Goal: Information Seeking & Learning: Learn about a topic

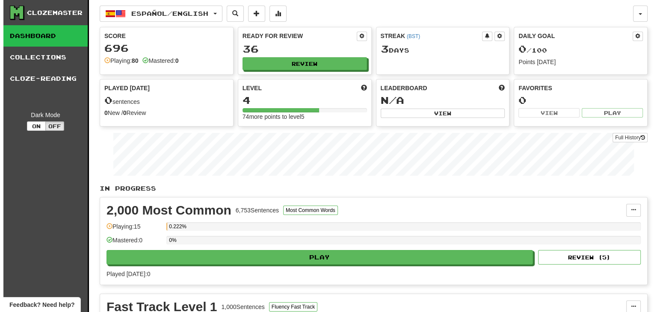
scroll to position [23, 0]
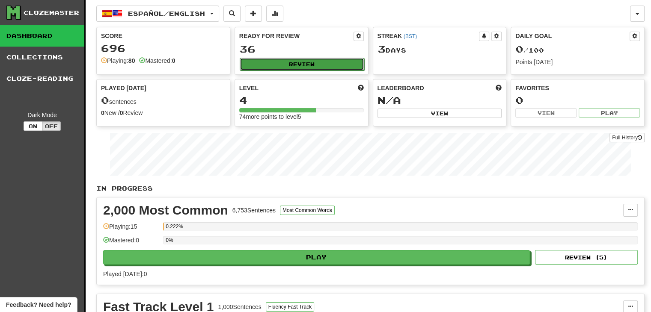
click at [346, 60] on button "Review" at bounding box center [302, 64] width 125 height 13
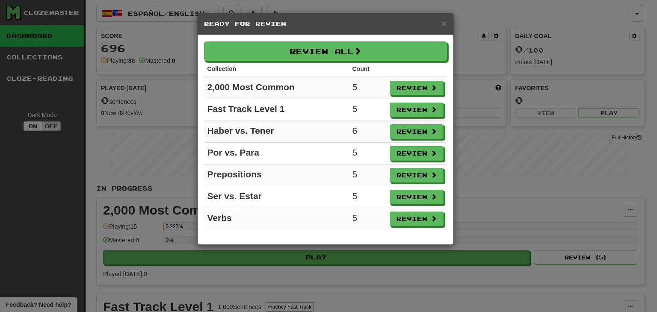
click at [497, 21] on div "× Ready for Review Review All Collection Count 2,000 Most Common 5 Review Fast …" at bounding box center [328, 156] width 657 height 312
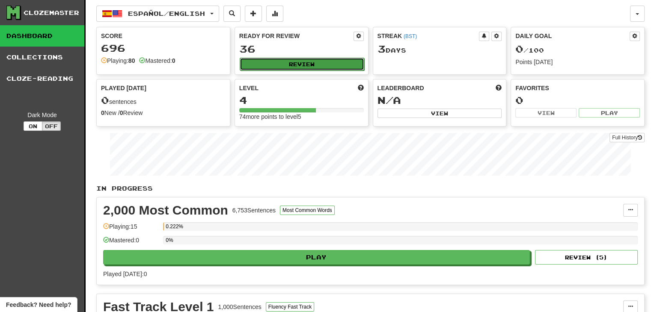
click at [326, 58] on button "Review" at bounding box center [302, 64] width 125 height 13
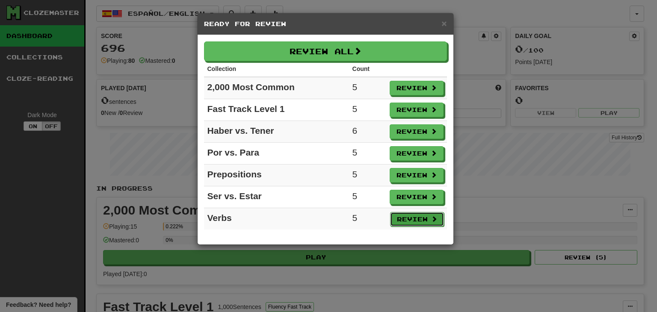
click at [430, 212] on button "Review" at bounding box center [417, 219] width 54 height 15
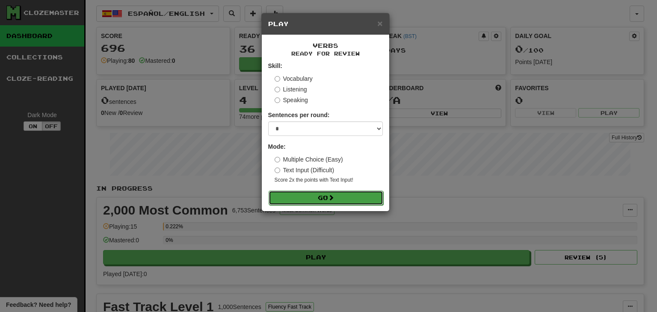
click at [363, 196] on button "Go" at bounding box center [326, 198] width 115 height 15
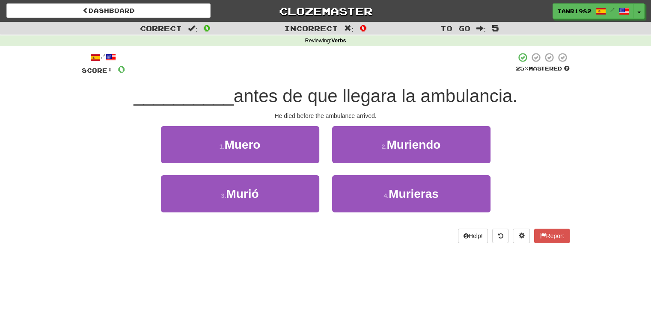
scroll to position [23, 0]
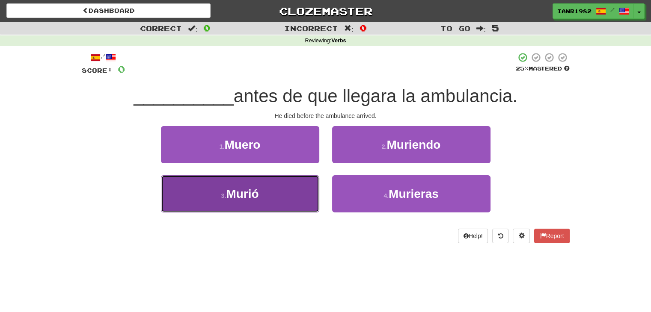
click at [308, 190] on button "3 . Murió" at bounding box center [240, 193] width 158 height 37
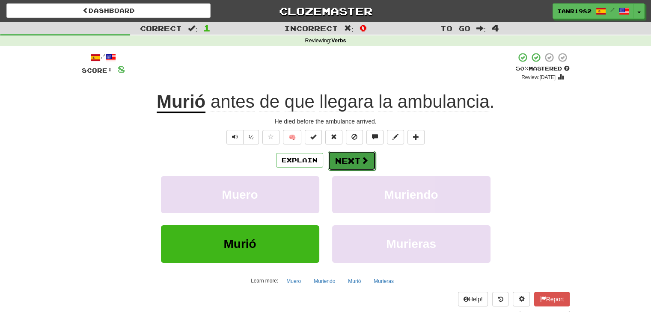
click at [371, 163] on button "Next" at bounding box center [352, 161] width 48 height 20
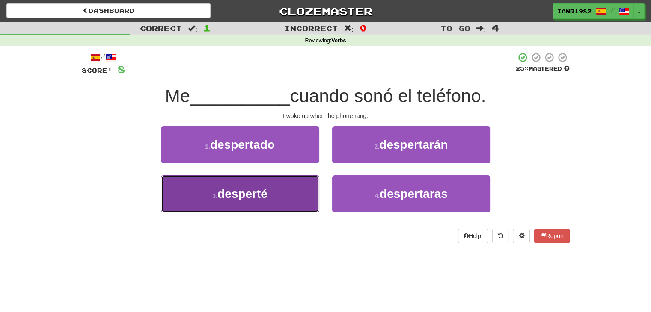
click at [307, 187] on button "3 . desperté" at bounding box center [240, 193] width 158 height 37
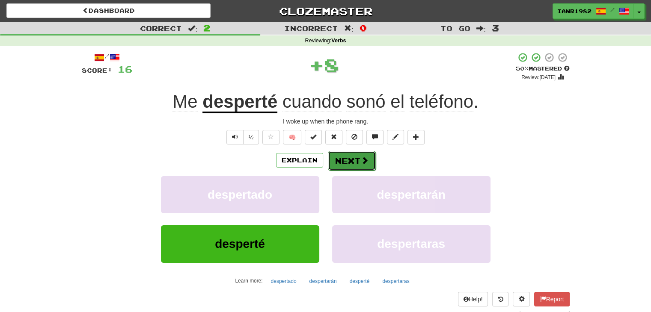
click at [356, 161] on button "Next" at bounding box center [352, 161] width 48 height 20
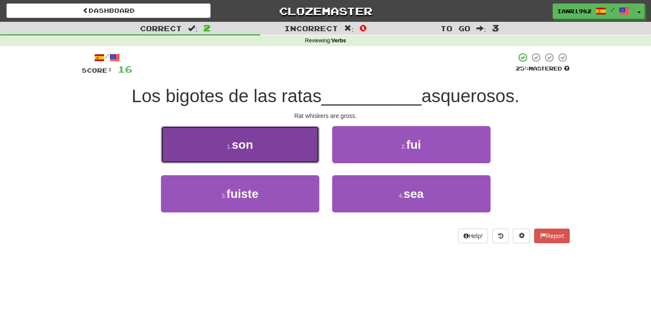
click at [255, 146] on button "1 . son" at bounding box center [240, 144] width 158 height 37
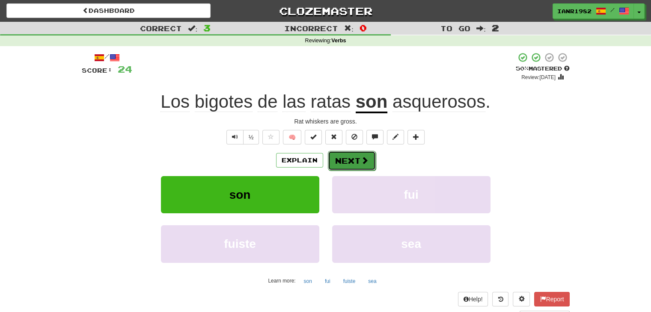
click at [359, 158] on button "Next" at bounding box center [352, 161] width 48 height 20
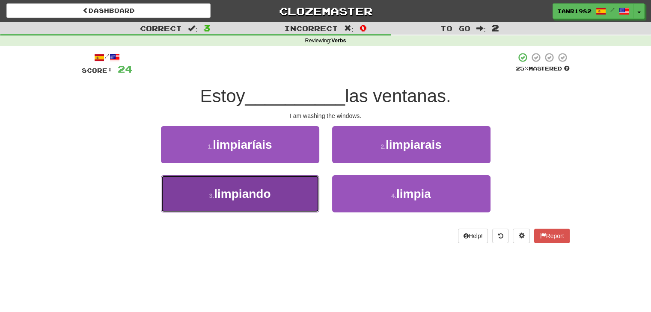
click at [292, 192] on button "3 . limpiando" at bounding box center [240, 193] width 158 height 37
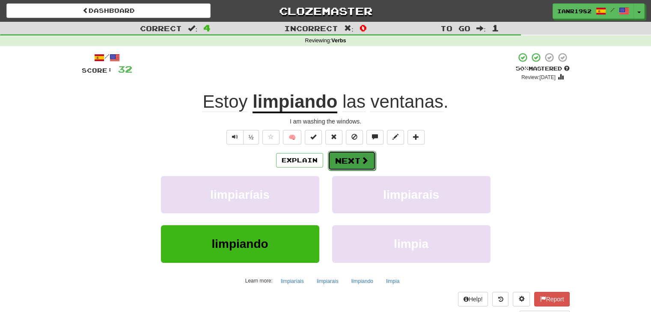
click at [350, 160] on button "Next" at bounding box center [352, 161] width 48 height 20
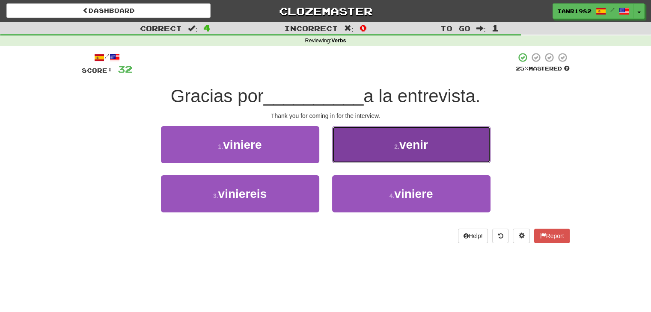
click at [409, 148] on span "venir" at bounding box center [413, 144] width 29 height 13
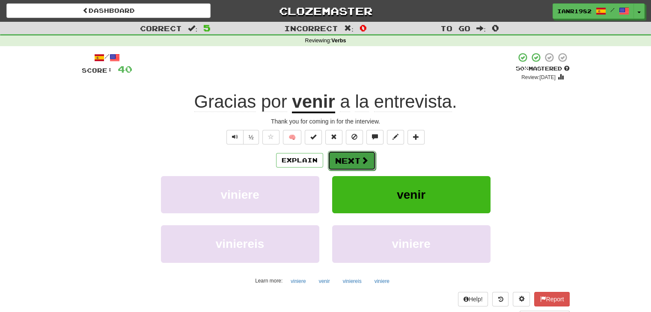
click at [368, 165] on button "Next" at bounding box center [352, 161] width 48 height 20
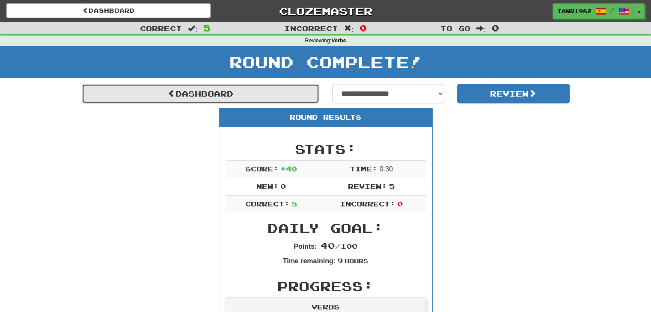
click at [290, 97] on link "Dashboard" at bounding box center [200, 94] width 237 height 20
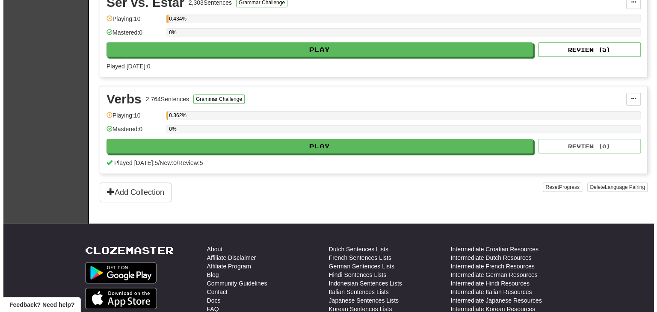
scroll to position [697, 0]
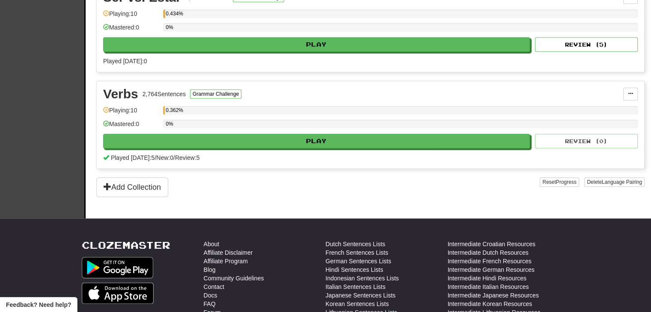
drag, startPoint x: 657, startPoint y: 63, endPoint x: 655, endPoint y: 236, distance: 173.3
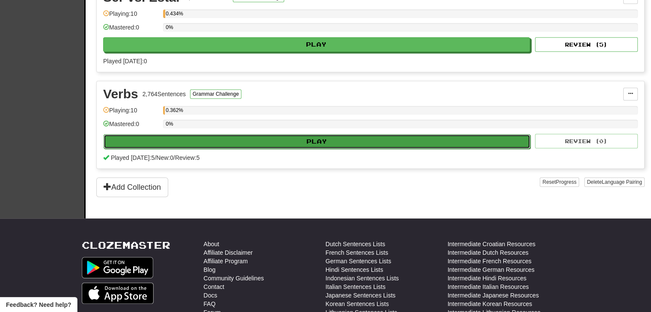
click at [331, 140] on button "Play" at bounding box center [317, 141] width 427 height 15
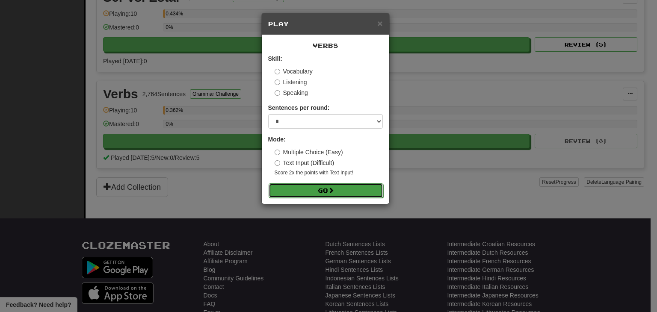
click at [342, 186] on button "Go" at bounding box center [326, 191] width 115 height 15
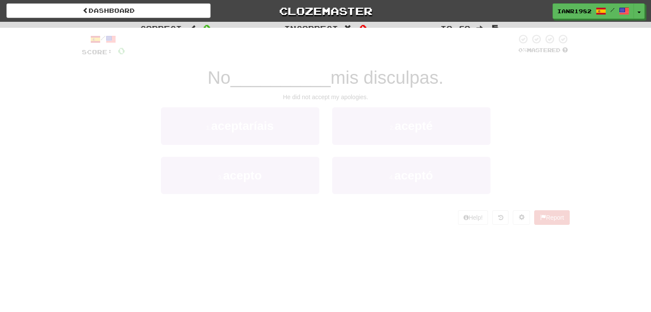
scroll to position [23, 0]
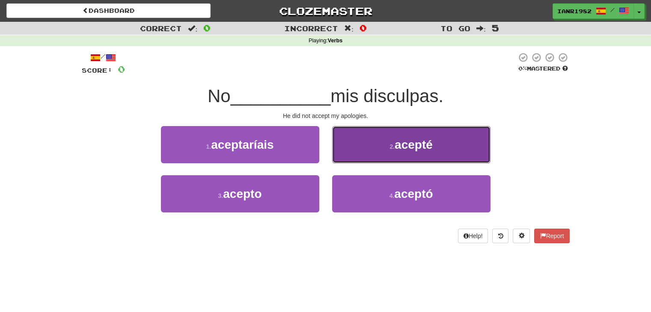
click at [402, 142] on span "acepté" at bounding box center [413, 144] width 38 height 13
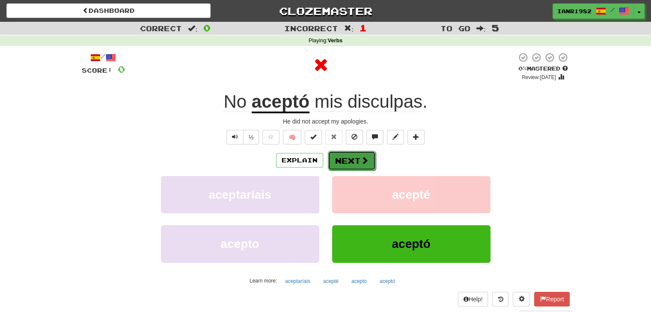
click at [370, 164] on button "Next" at bounding box center [352, 161] width 48 height 20
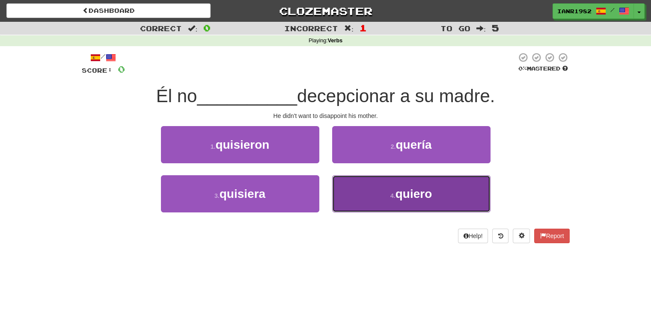
click at [411, 190] on span "quiero" at bounding box center [413, 193] width 37 height 13
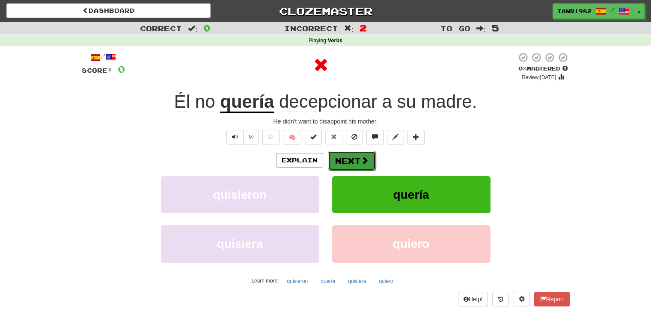
click at [367, 160] on span at bounding box center [365, 161] width 8 height 8
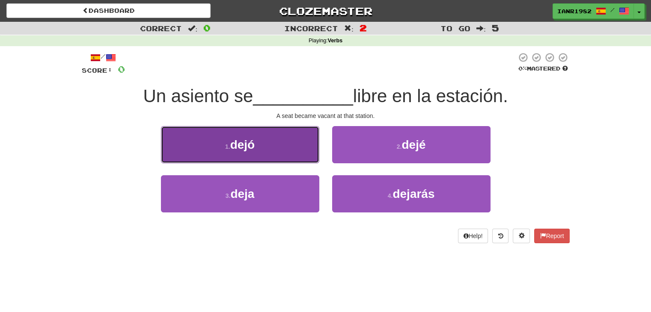
click at [305, 151] on button "1 . dejó" at bounding box center [240, 144] width 158 height 37
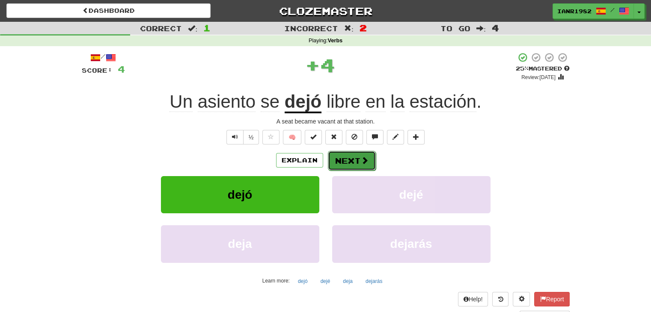
click at [367, 160] on span at bounding box center [365, 161] width 8 height 8
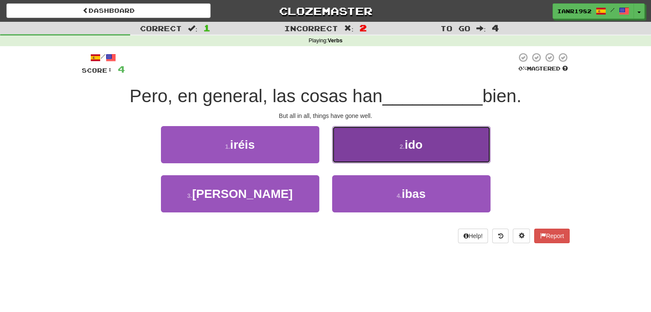
click at [432, 142] on button "2 . ido" at bounding box center [411, 144] width 158 height 37
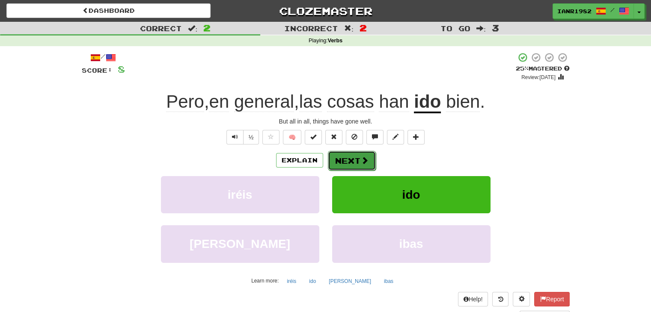
click at [368, 164] on button "Next" at bounding box center [352, 161] width 48 height 20
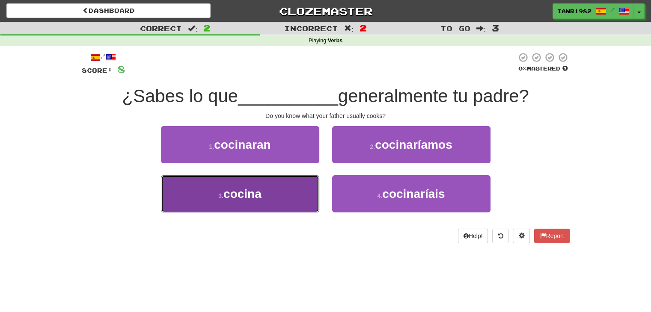
click at [293, 189] on button "3 . cocina" at bounding box center [240, 193] width 158 height 37
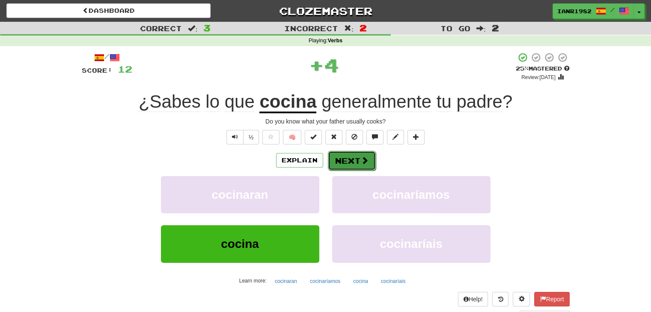
click at [364, 157] on span at bounding box center [365, 161] width 8 height 8
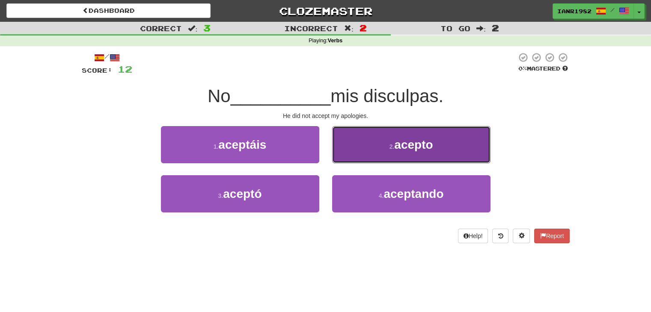
click at [414, 153] on button "2 . acepto" at bounding box center [411, 144] width 158 height 37
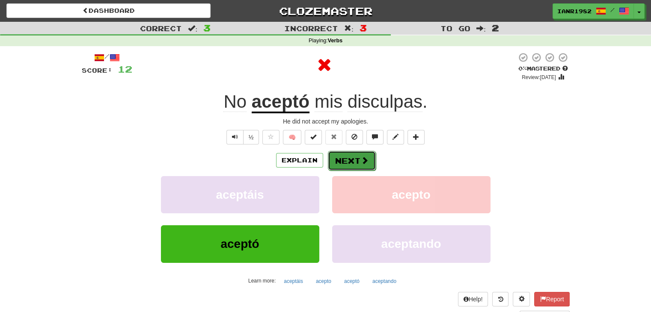
click at [361, 162] on span at bounding box center [365, 161] width 8 height 8
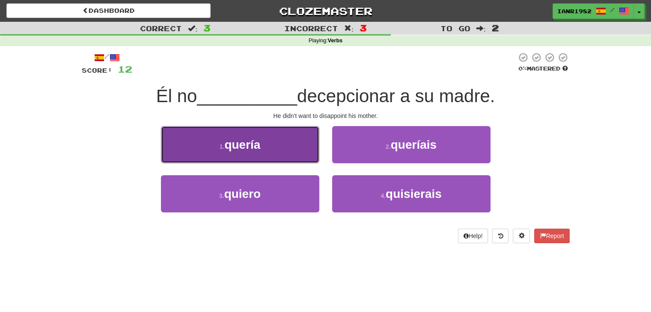
click at [294, 151] on button "1 . quería" at bounding box center [240, 144] width 158 height 37
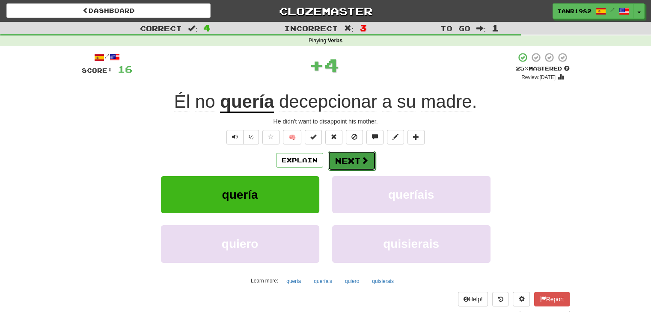
click at [364, 158] on span at bounding box center [365, 161] width 8 height 8
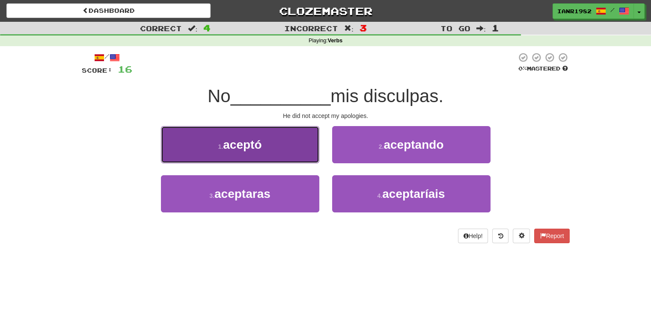
click at [287, 158] on button "1 . aceptó" at bounding box center [240, 144] width 158 height 37
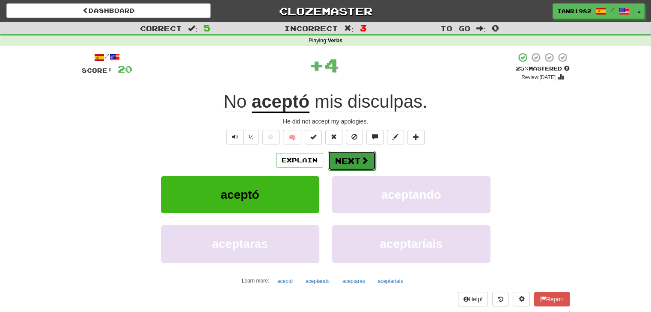
click at [344, 158] on button "Next" at bounding box center [352, 161] width 48 height 20
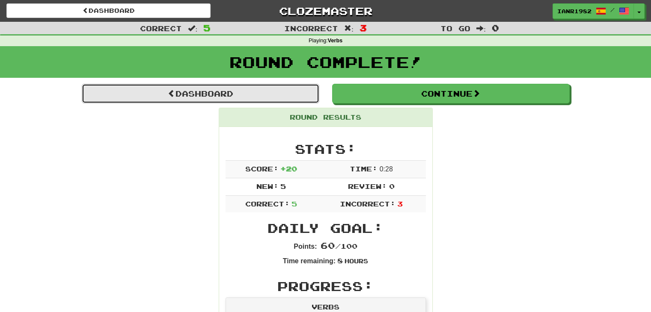
click at [299, 96] on link "Dashboard" at bounding box center [200, 94] width 237 height 20
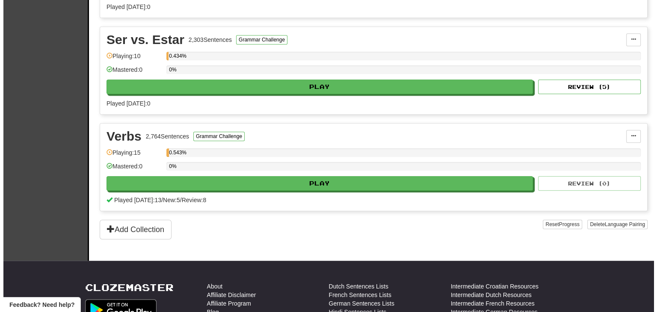
scroll to position [653, 0]
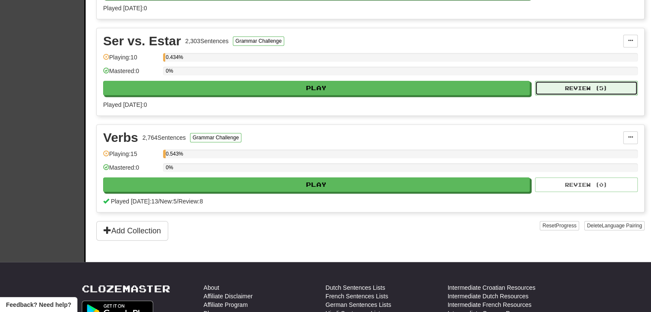
click at [587, 84] on button "Review ( 5 )" at bounding box center [586, 88] width 103 height 15
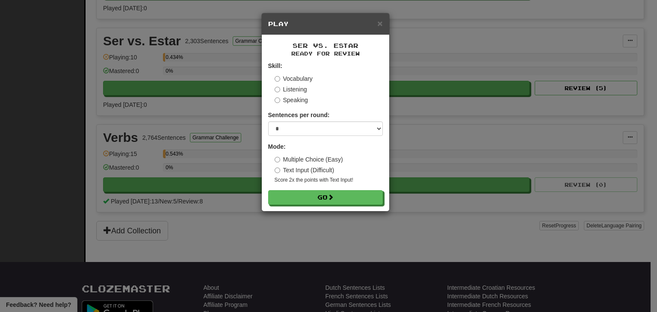
click at [305, 89] on label "Listening" at bounding box center [291, 89] width 33 height 9
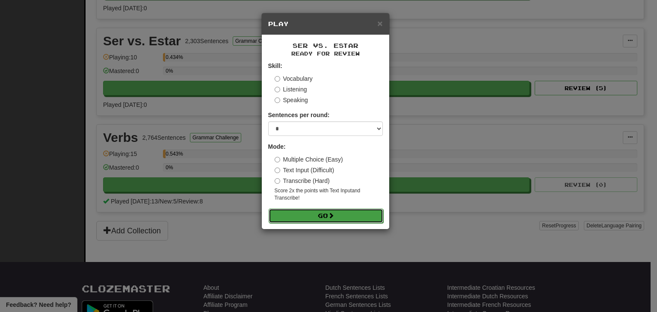
click at [353, 209] on button "Go" at bounding box center [326, 216] width 115 height 15
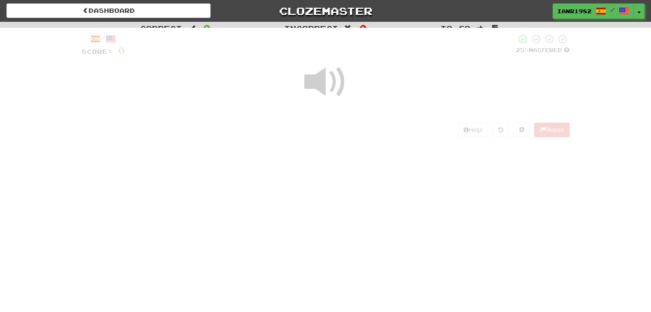
scroll to position [23, 0]
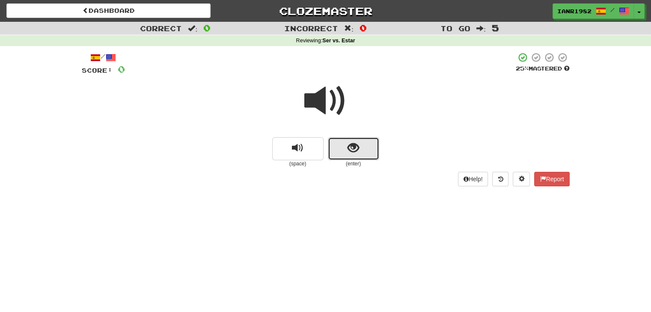
click at [361, 143] on button "show sentence" at bounding box center [353, 148] width 51 height 23
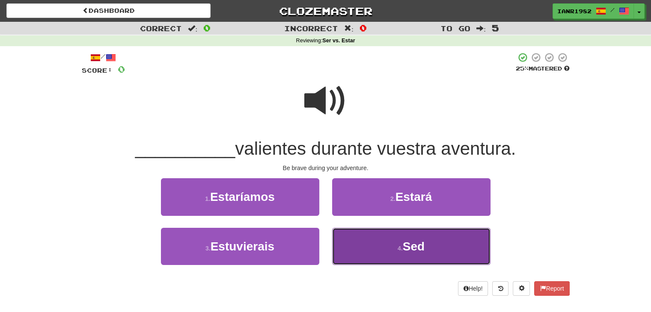
click at [427, 236] on button "4 . Sed" at bounding box center [411, 246] width 158 height 37
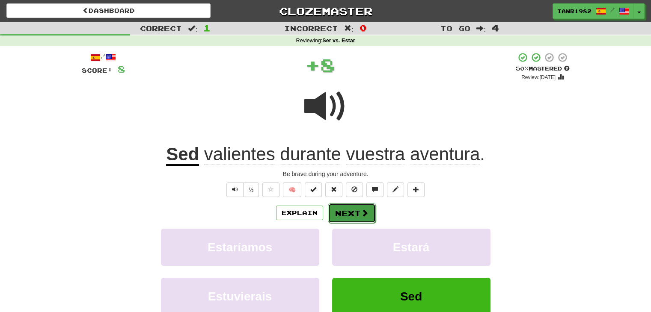
click at [362, 214] on span at bounding box center [365, 213] width 8 height 8
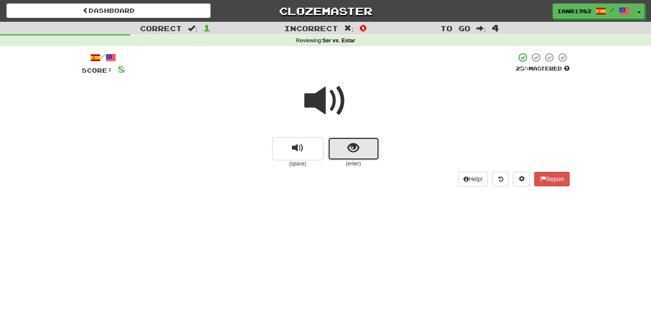
click at [368, 146] on button "show sentence" at bounding box center [353, 148] width 51 height 23
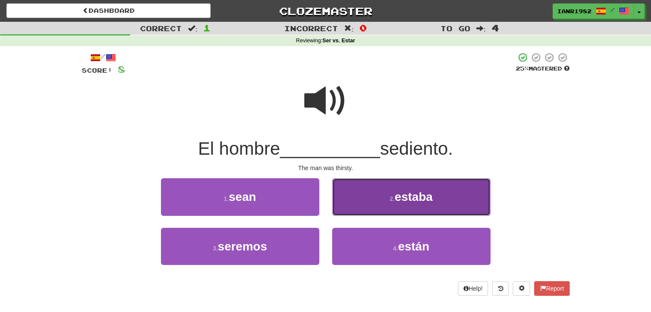
click at [415, 202] on span "estaba" at bounding box center [413, 196] width 38 height 13
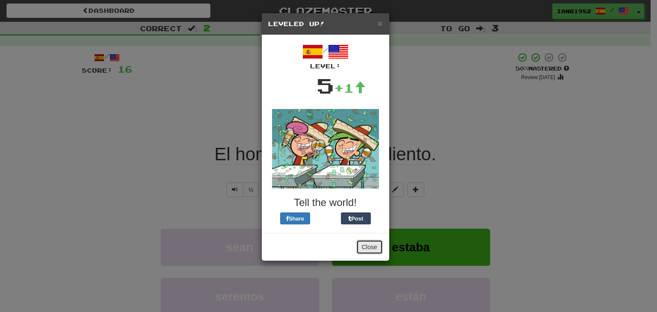
click at [365, 243] on button "Close" at bounding box center [369, 247] width 27 height 15
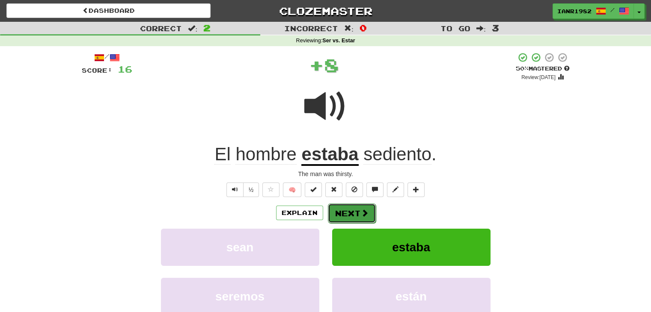
click at [350, 216] on button "Next" at bounding box center [352, 214] width 48 height 20
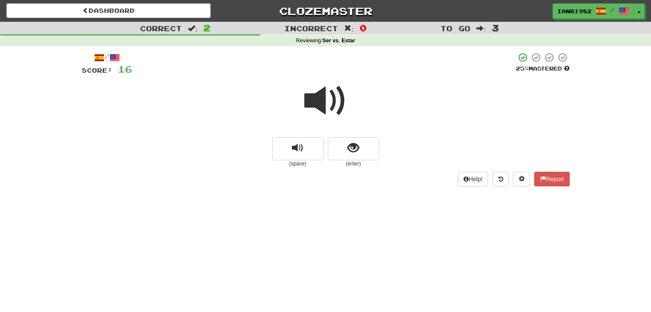
click at [380, 157] on div "(space) (enter)" at bounding box center [326, 152] width 488 height 30
click at [375, 156] on button "show sentence" at bounding box center [353, 148] width 51 height 23
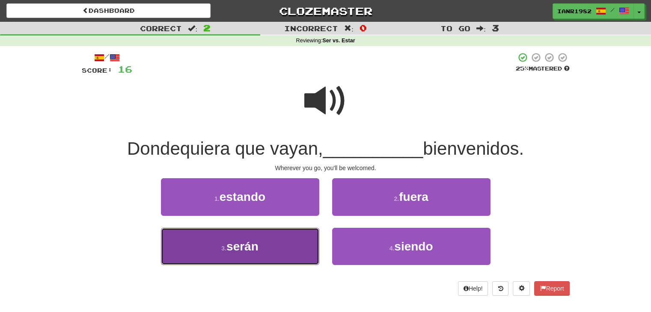
click at [282, 250] on button "3 . serán" at bounding box center [240, 246] width 158 height 37
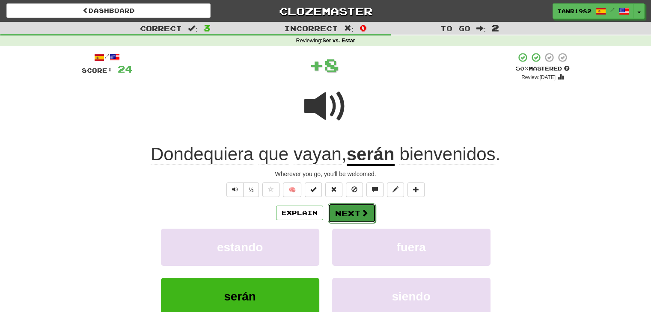
click at [361, 211] on span at bounding box center [365, 213] width 8 height 8
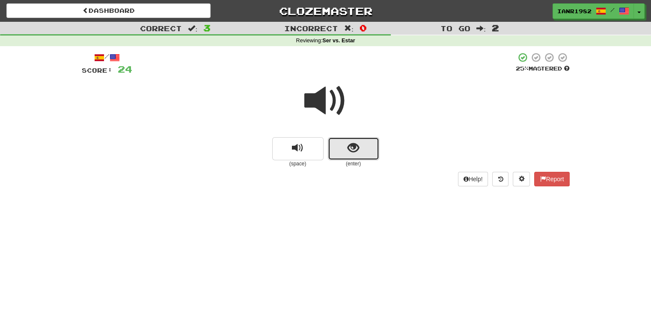
click at [366, 155] on button "show sentence" at bounding box center [353, 148] width 51 height 23
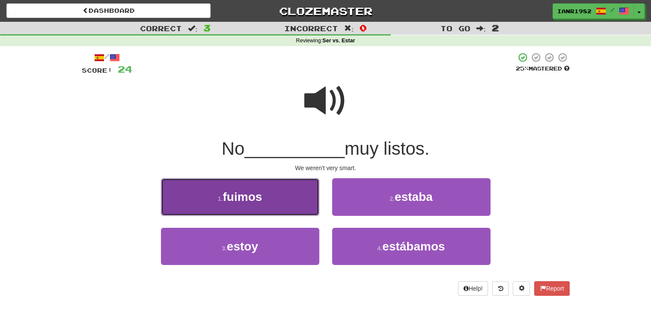
click at [298, 204] on button "1 . fuimos" at bounding box center [240, 196] width 158 height 37
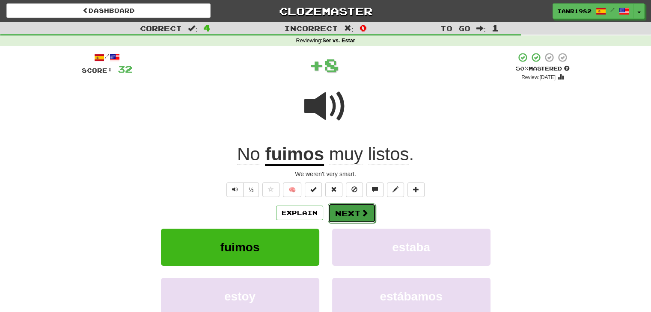
click at [347, 213] on button "Next" at bounding box center [352, 214] width 48 height 20
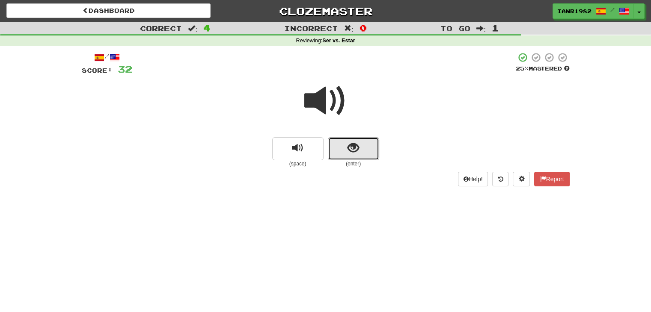
click at [356, 153] on span "show sentence" at bounding box center [353, 148] width 12 height 12
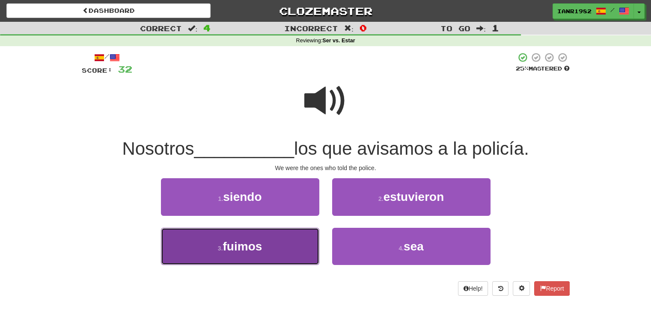
click at [306, 240] on button "3 . fuimos" at bounding box center [240, 246] width 158 height 37
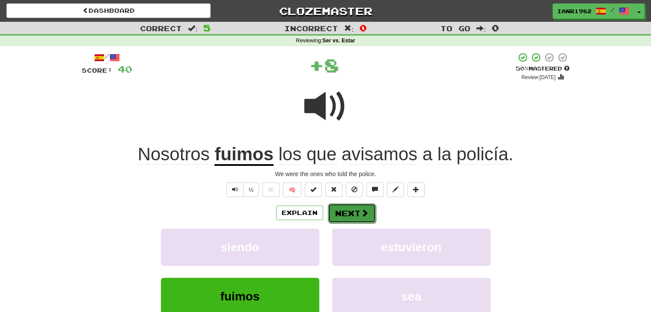
click at [362, 211] on span at bounding box center [365, 213] width 8 height 8
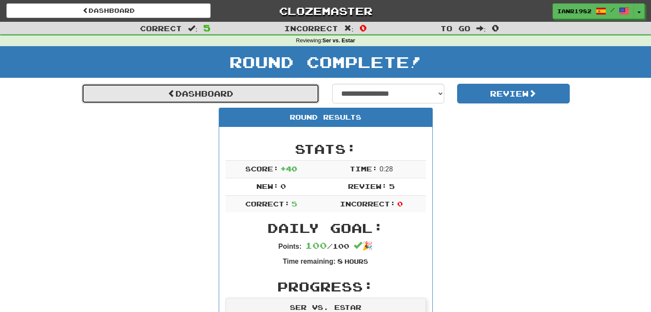
click at [298, 89] on link "Dashboard" at bounding box center [200, 94] width 237 height 20
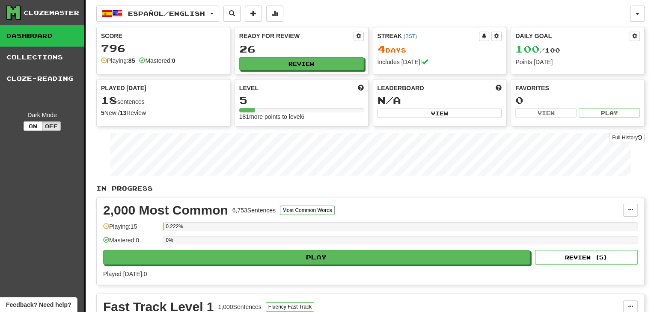
scroll to position [23, 0]
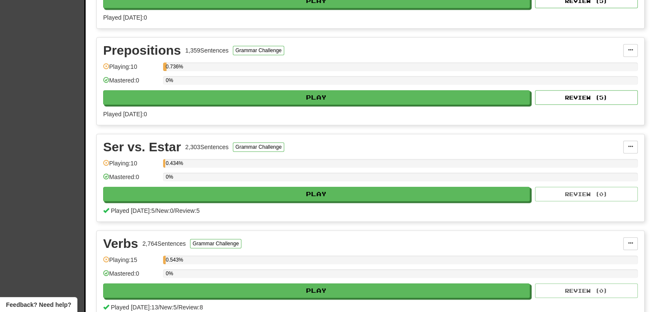
drag, startPoint x: 657, startPoint y: 69, endPoint x: 652, endPoint y: 204, distance: 134.4
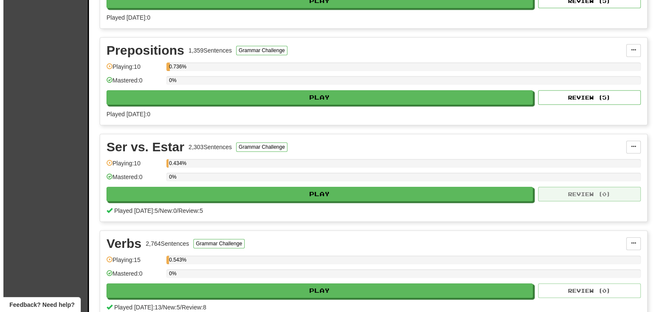
scroll to position [543, 0]
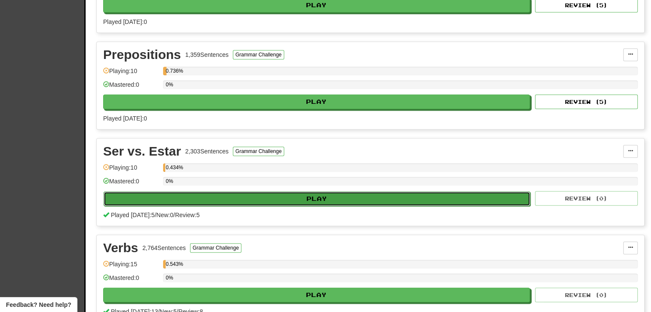
click at [301, 197] on button "Play" at bounding box center [317, 199] width 427 height 15
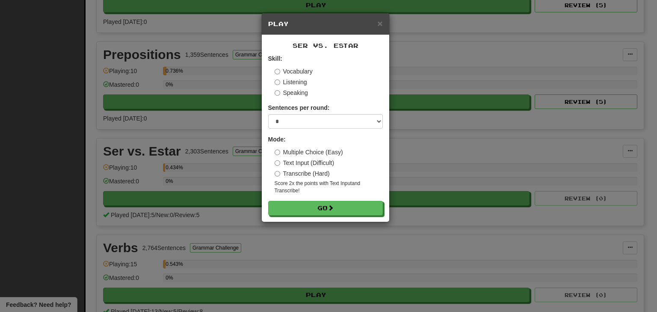
click at [294, 72] on label "Vocabulary" at bounding box center [294, 71] width 38 height 9
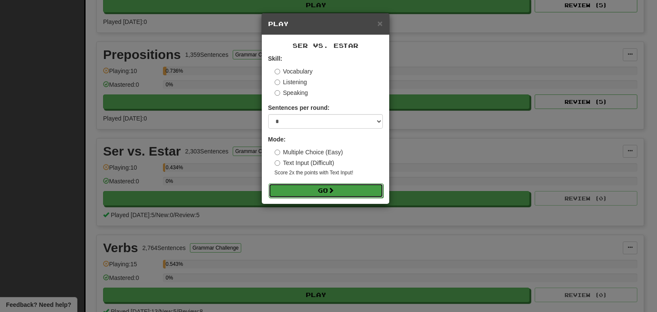
click at [342, 184] on button "Go" at bounding box center [326, 191] width 115 height 15
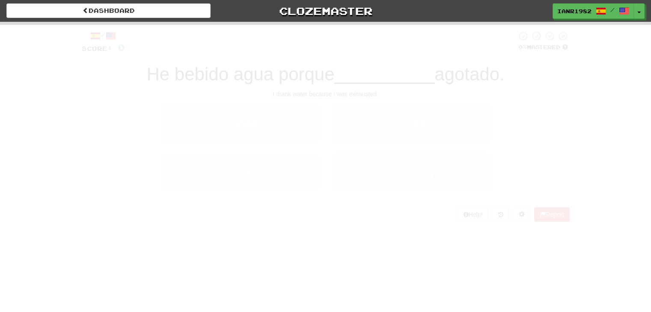
scroll to position [23, 0]
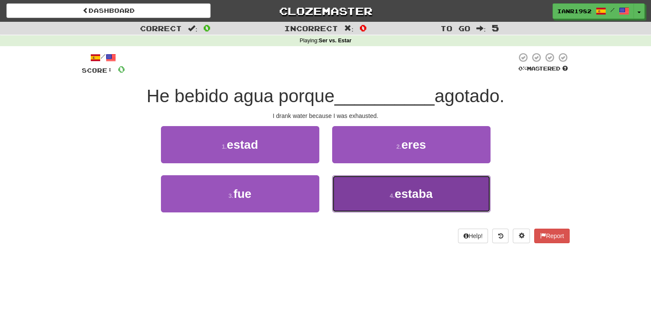
click at [396, 186] on button "4 . estaba" at bounding box center [411, 193] width 158 height 37
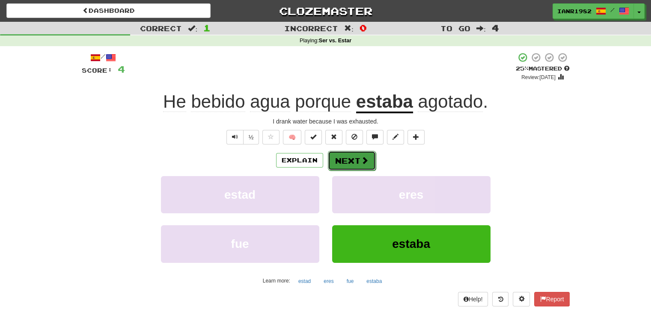
click at [363, 158] on span at bounding box center [365, 161] width 8 height 8
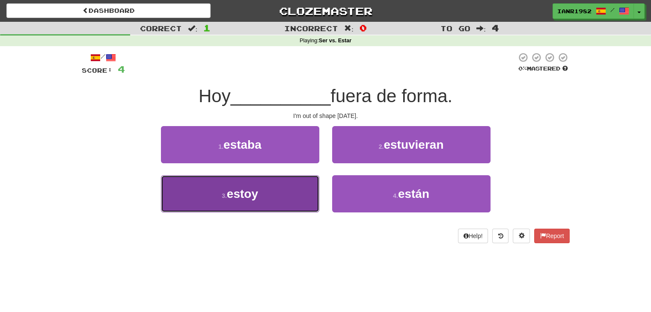
click at [300, 187] on button "3 . estoy" at bounding box center [240, 193] width 158 height 37
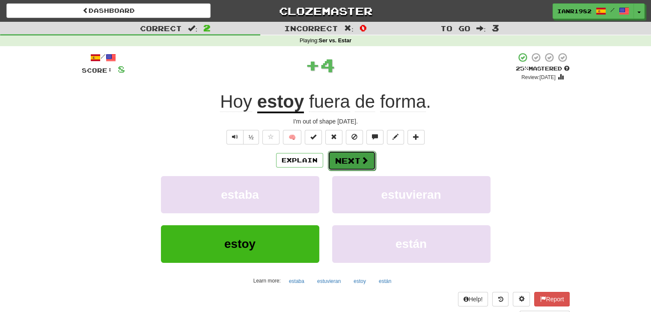
click at [371, 157] on button "Next" at bounding box center [352, 161] width 48 height 20
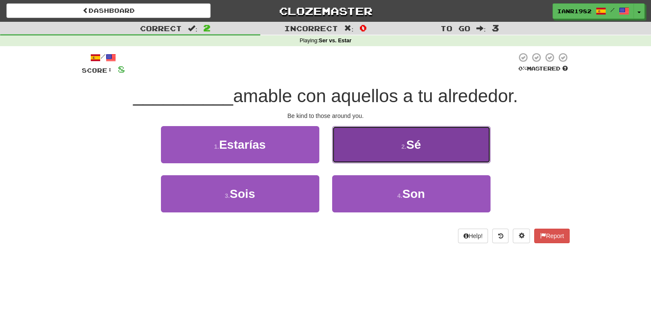
click at [413, 152] on button "2 . Sé" at bounding box center [411, 144] width 158 height 37
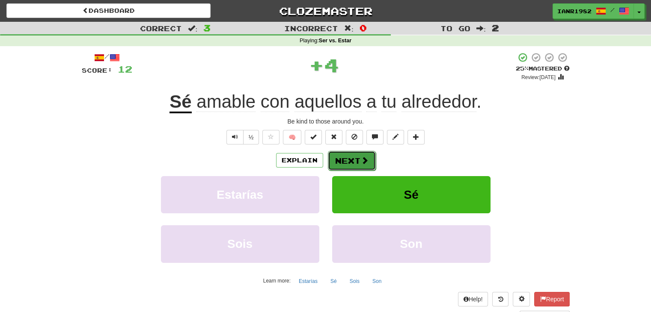
click at [365, 160] on span at bounding box center [365, 161] width 8 height 8
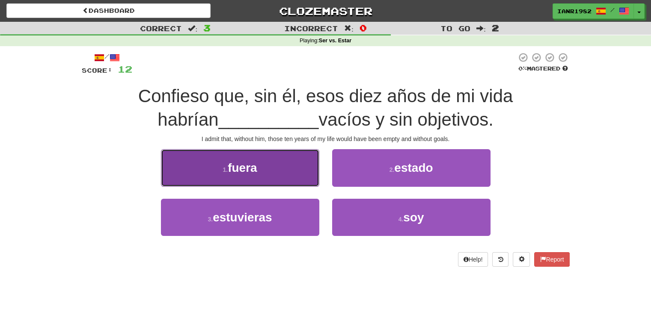
click at [300, 175] on button "1 . fuera" at bounding box center [240, 167] width 158 height 37
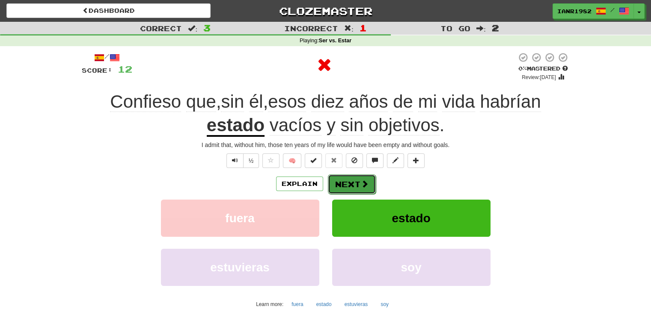
click at [359, 178] on button "Next" at bounding box center [352, 185] width 48 height 20
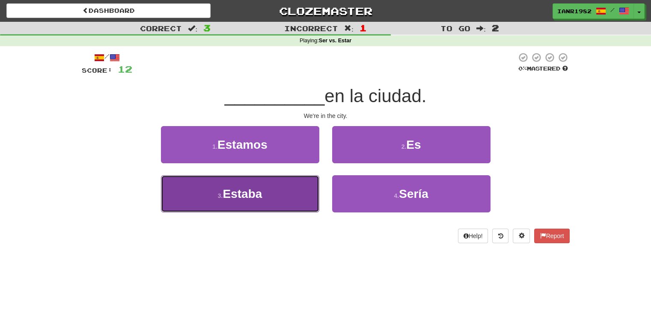
click at [301, 196] on button "3 . Estaba" at bounding box center [240, 193] width 158 height 37
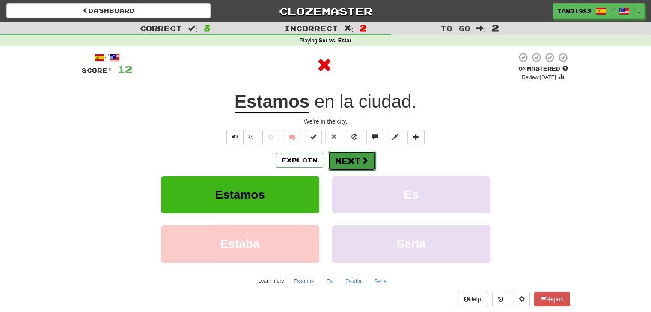
click at [358, 157] on button "Next" at bounding box center [352, 161] width 48 height 20
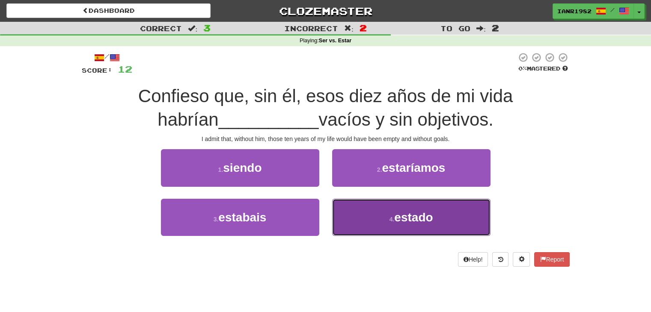
click at [411, 221] on span "estado" at bounding box center [413, 217] width 39 height 13
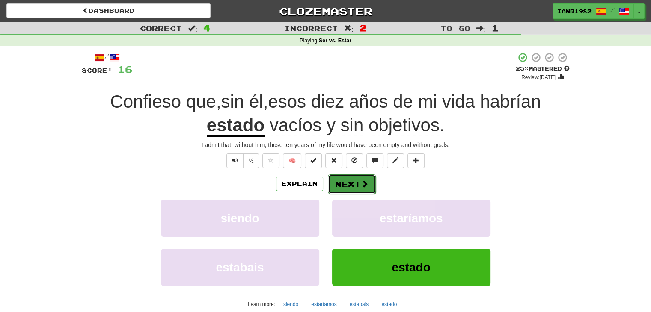
click at [372, 179] on button "Next" at bounding box center [352, 185] width 48 height 20
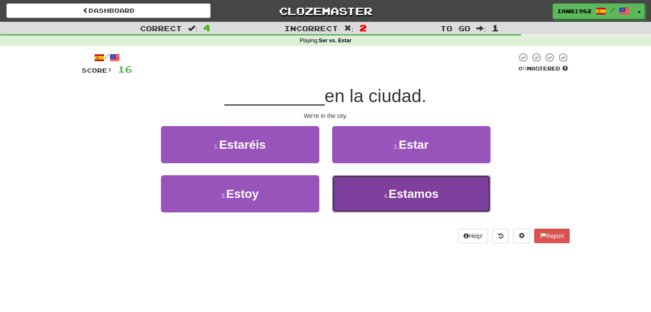
click at [439, 189] on button "4 . Estamos" at bounding box center [411, 193] width 158 height 37
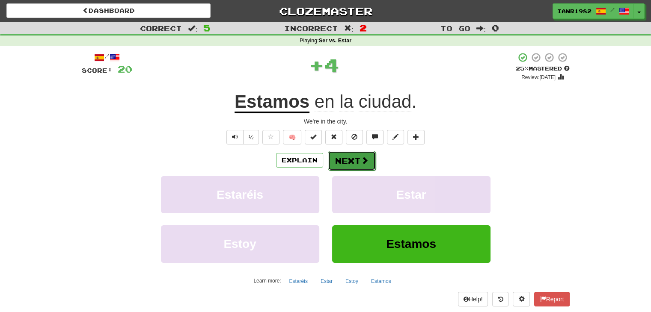
click at [361, 162] on span at bounding box center [365, 161] width 8 height 8
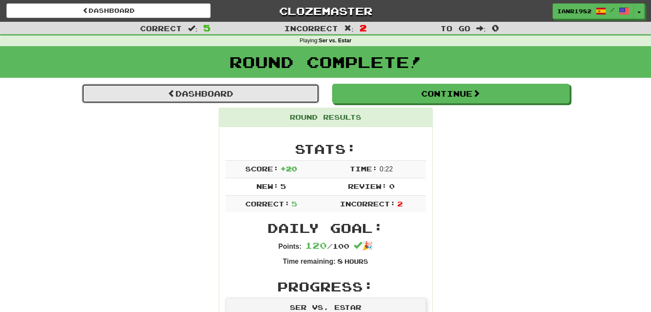
click at [289, 96] on link "Dashboard" at bounding box center [200, 94] width 237 height 20
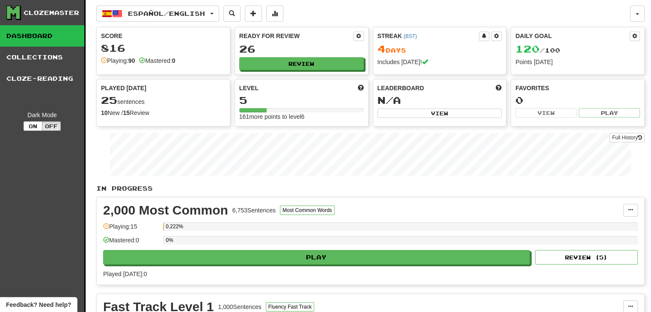
scroll to position [23, 0]
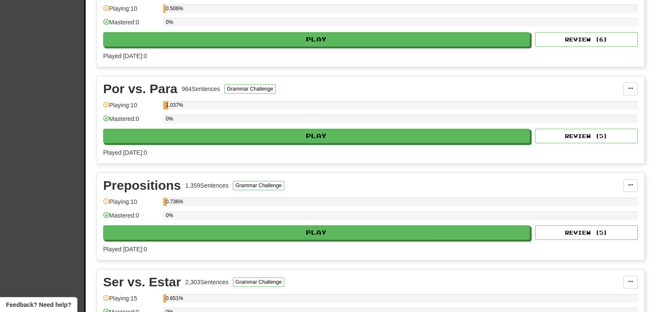
drag, startPoint x: 654, startPoint y: 77, endPoint x: 655, endPoint y: 181, distance: 103.5
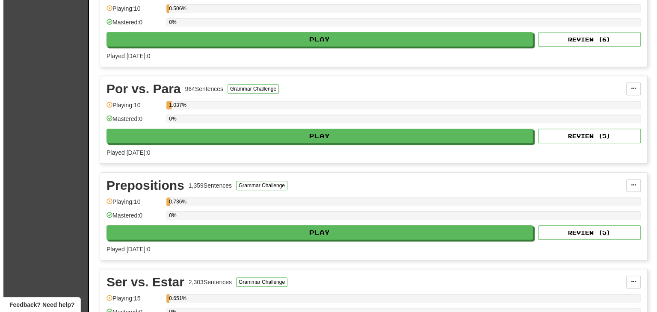
scroll to position [410, 0]
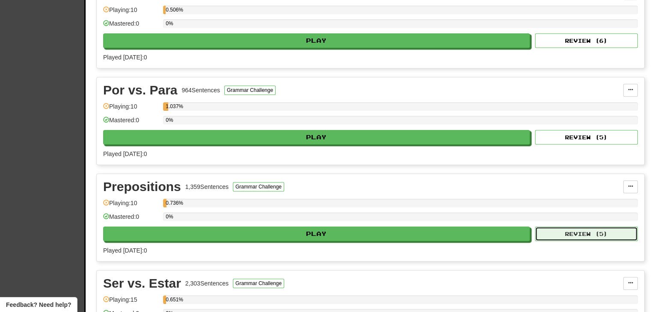
click at [580, 232] on button "Review ( 5 )" at bounding box center [586, 234] width 103 height 15
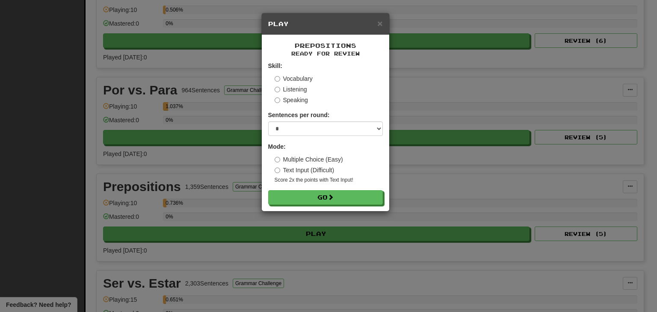
type textarea "*******"
click at [303, 95] on div "Vocabulary Listening Speaking" at bounding box center [329, 89] width 108 height 30
click at [298, 85] on div at bounding box center [298, 85] width 0 height 0
click at [288, 89] on label "Listening" at bounding box center [291, 89] width 33 height 9
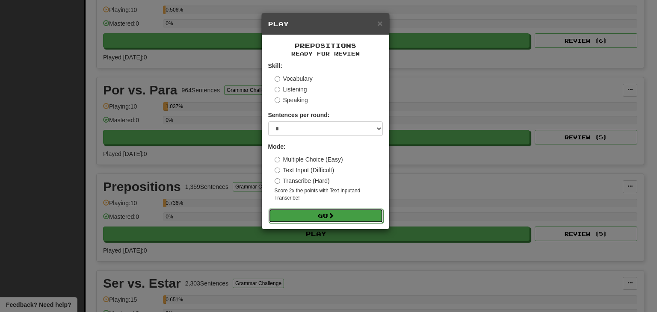
click at [341, 212] on button "Go" at bounding box center [326, 216] width 115 height 15
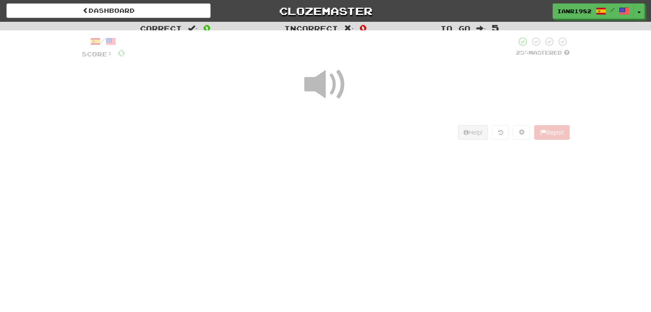
scroll to position [23, 0]
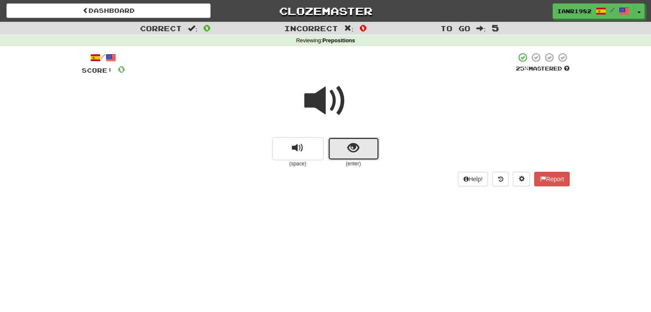
click at [373, 145] on button "show sentence" at bounding box center [353, 148] width 51 height 23
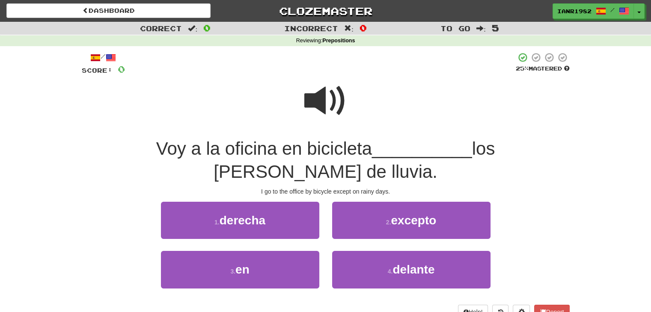
click at [334, 102] on span at bounding box center [325, 101] width 43 height 43
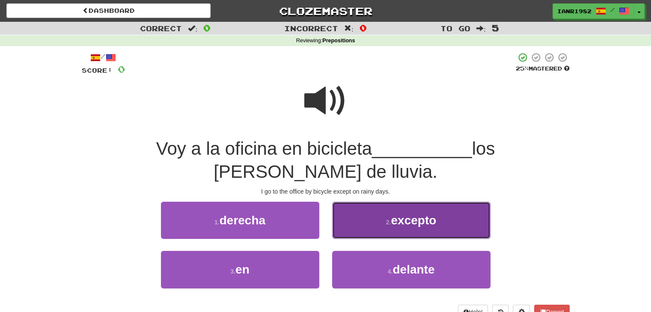
click at [424, 214] on span "excepto" at bounding box center [413, 220] width 45 height 13
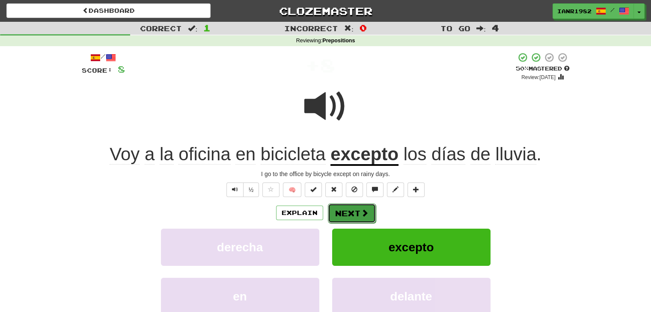
click at [361, 213] on span at bounding box center [365, 213] width 8 height 8
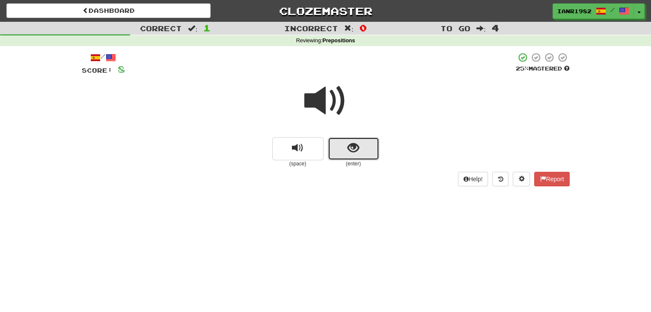
click at [360, 151] on button "show sentence" at bounding box center [353, 148] width 51 height 23
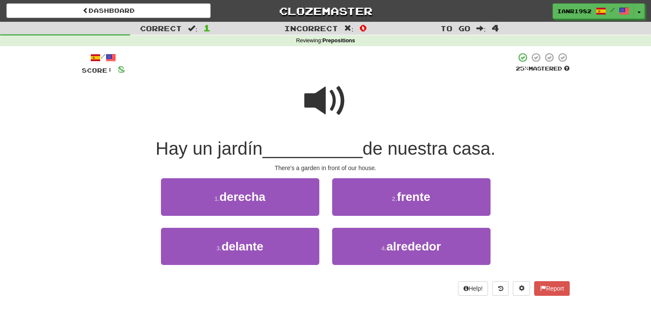
click at [335, 105] on span at bounding box center [325, 101] width 43 height 43
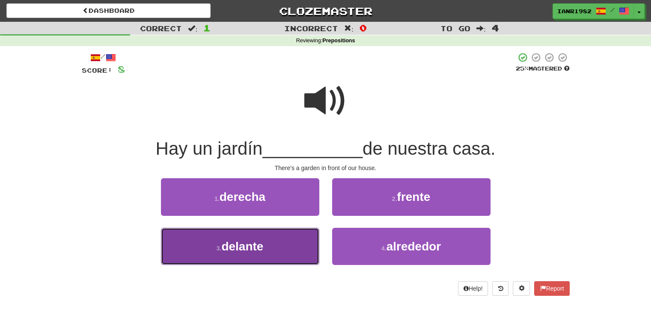
click at [300, 254] on button "3 . delante" at bounding box center [240, 246] width 158 height 37
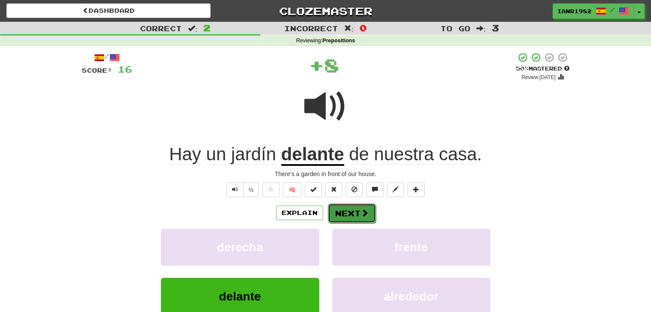
click at [367, 211] on span at bounding box center [365, 213] width 8 height 8
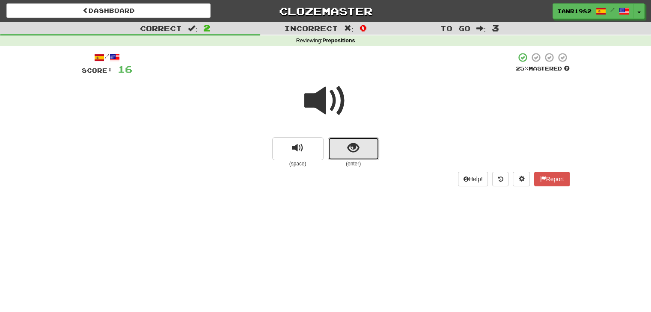
click at [371, 153] on button "show sentence" at bounding box center [353, 148] width 51 height 23
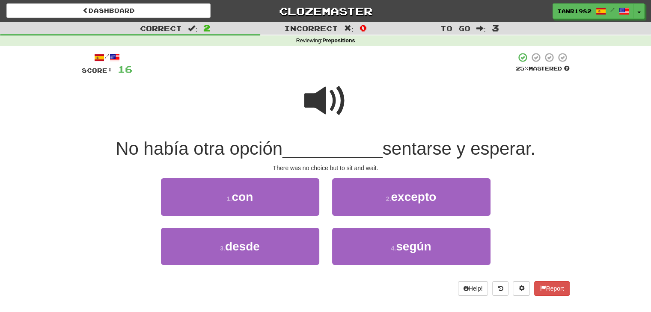
click at [331, 101] on span at bounding box center [325, 101] width 43 height 43
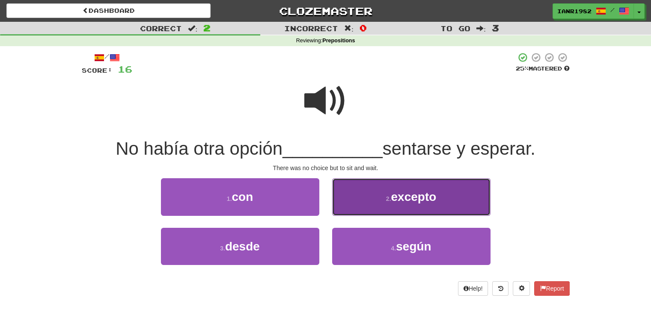
click at [423, 202] on span "excepto" at bounding box center [413, 196] width 45 height 13
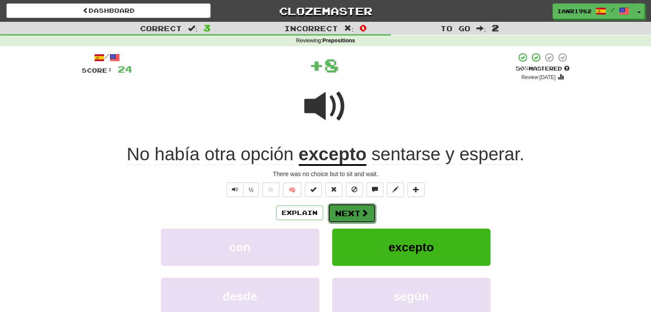
click at [363, 211] on span at bounding box center [365, 213] width 8 height 8
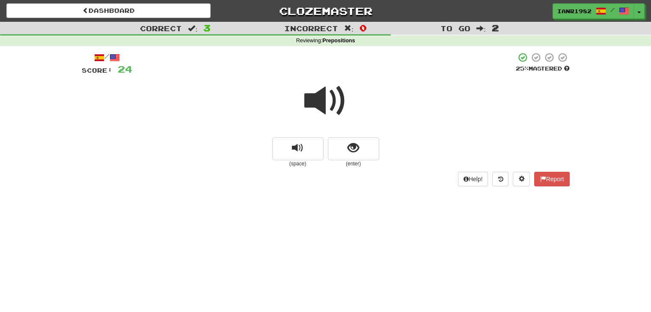
click at [394, 140] on div "(space) (enter)" at bounding box center [326, 152] width 488 height 30
click at [373, 144] on button "show sentence" at bounding box center [353, 148] width 51 height 23
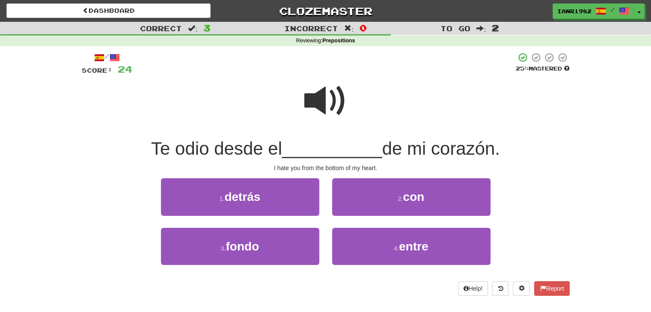
click at [343, 109] on span at bounding box center [325, 101] width 43 height 43
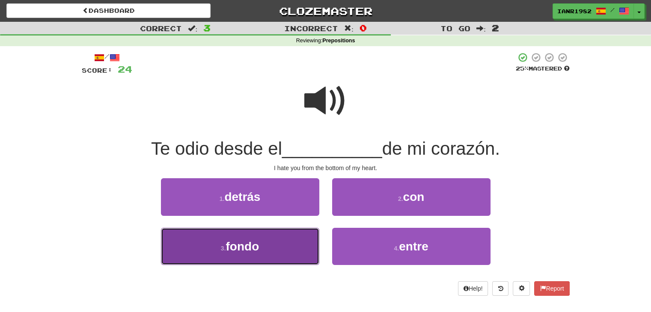
click at [297, 246] on button "3 . fondo" at bounding box center [240, 246] width 158 height 37
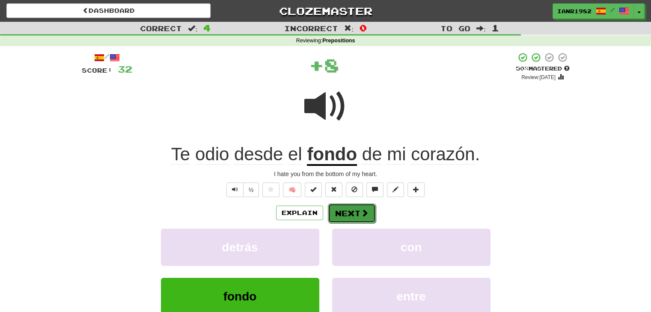
click at [349, 213] on button "Next" at bounding box center [352, 214] width 48 height 20
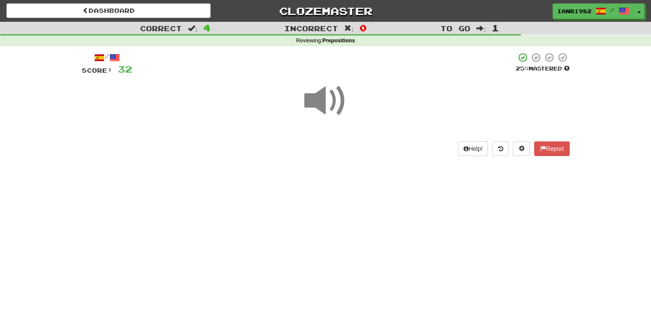
click at [338, 106] on span at bounding box center [325, 101] width 43 height 43
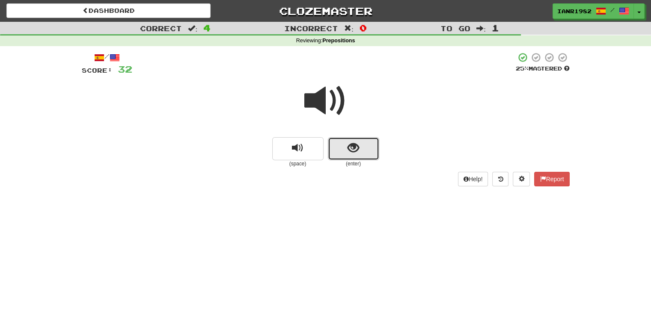
click at [374, 153] on button "show sentence" at bounding box center [353, 148] width 51 height 23
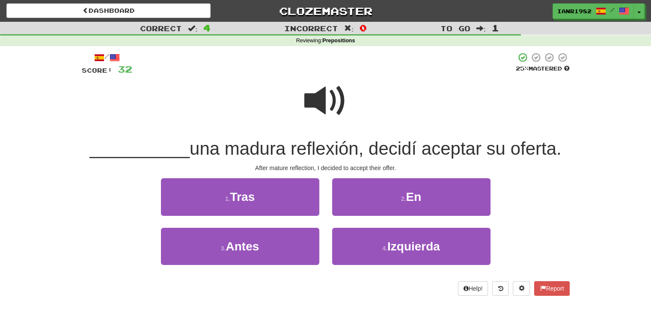
click at [321, 105] on span at bounding box center [325, 101] width 43 height 43
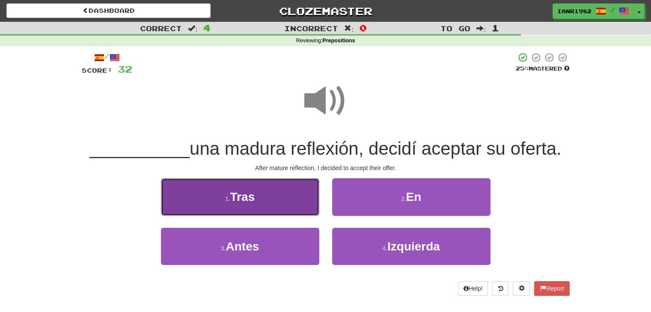
click at [272, 194] on button "1 . Tras" at bounding box center [240, 196] width 158 height 37
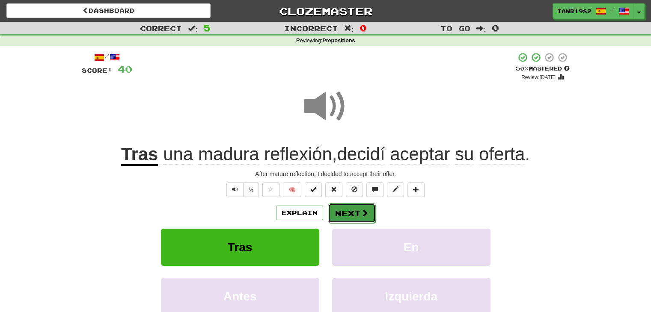
click at [351, 208] on button "Next" at bounding box center [352, 214] width 48 height 20
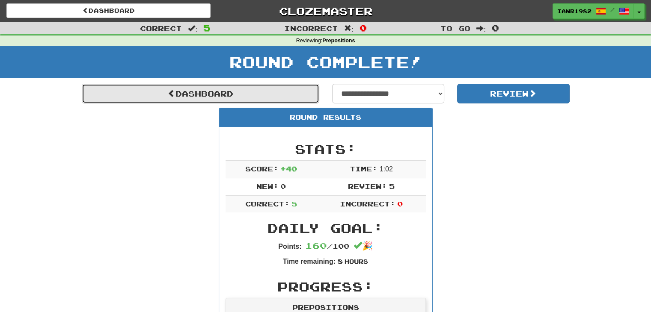
click at [299, 95] on link "Dashboard" at bounding box center [200, 94] width 237 height 20
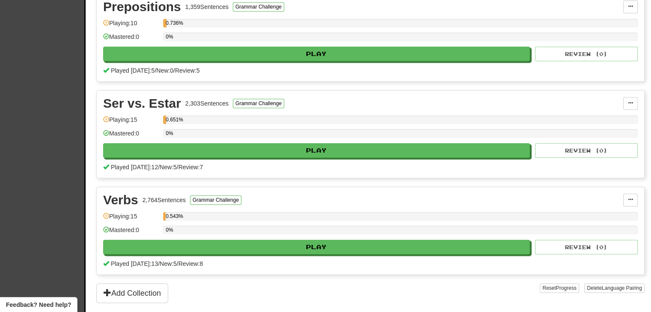
scroll to position [523, 0]
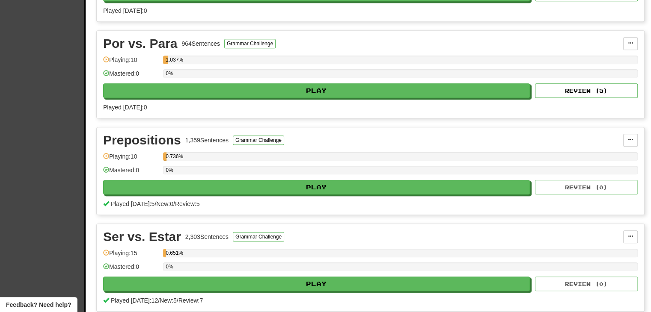
drag, startPoint x: 0, startPoint y: 0, endPoint x: 657, endPoint y: 168, distance: 677.9
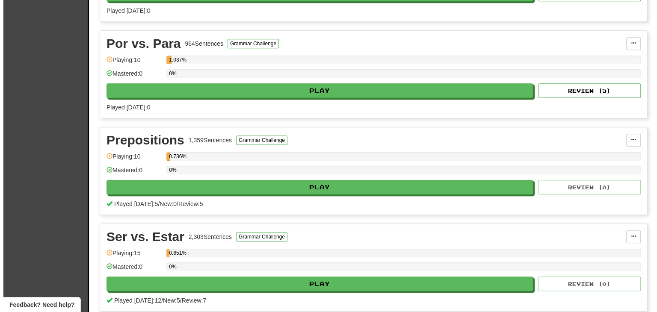
scroll to position [456, 0]
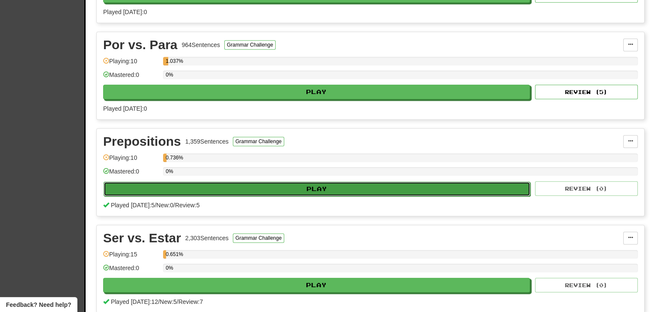
click at [356, 192] on button "Play" at bounding box center [317, 189] width 427 height 15
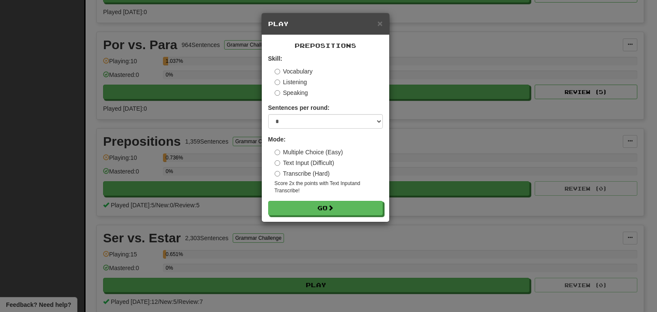
click at [298, 65] on div "Skill: Vocabulary Listening Speaking" at bounding box center [325, 75] width 115 height 43
click at [297, 72] on label "Vocabulary" at bounding box center [294, 71] width 38 height 9
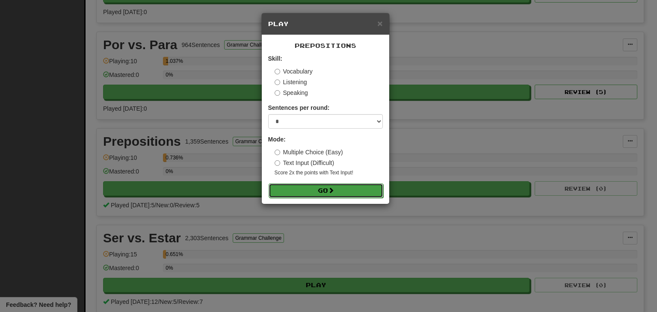
click at [367, 186] on button "Go" at bounding box center [326, 191] width 115 height 15
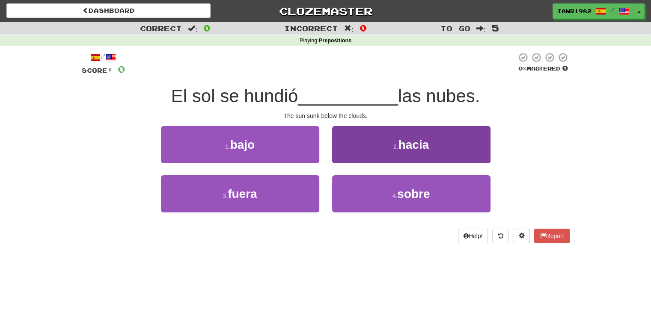
scroll to position [23, 0]
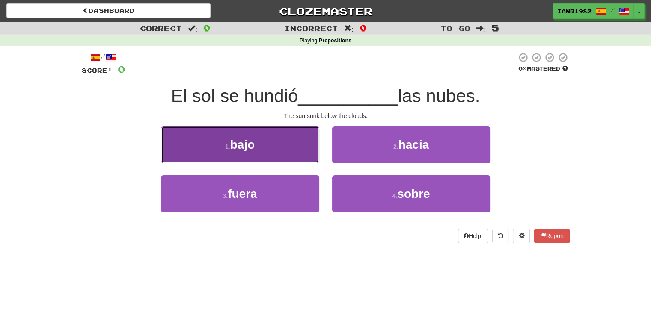
click at [308, 144] on button "1 . bajo" at bounding box center [240, 144] width 158 height 37
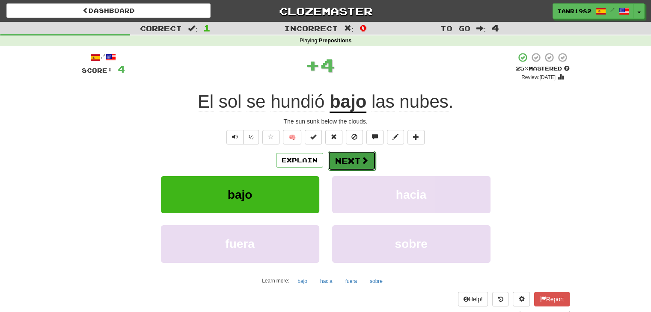
click at [353, 156] on button "Next" at bounding box center [352, 161] width 48 height 20
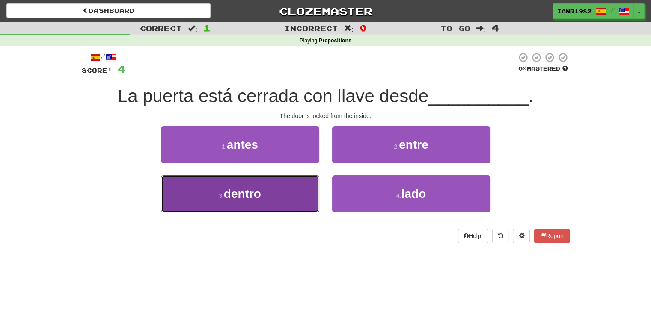
click at [294, 196] on button "3 . dentro" at bounding box center [240, 193] width 158 height 37
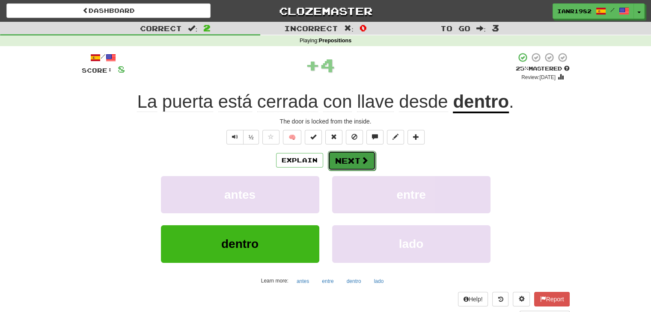
click at [356, 162] on button "Next" at bounding box center [352, 161] width 48 height 20
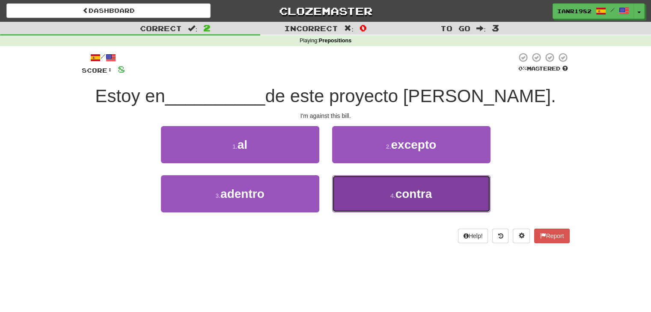
click at [368, 186] on button "4 . contra" at bounding box center [411, 193] width 158 height 37
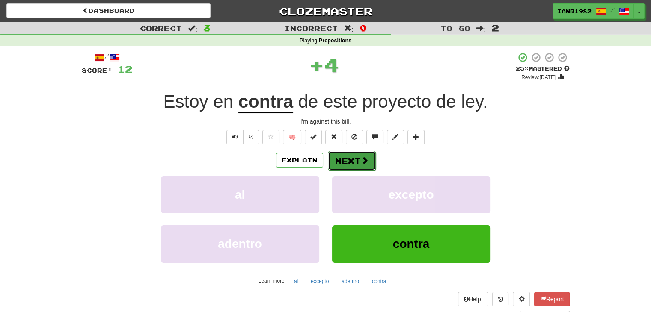
click at [355, 159] on button "Next" at bounding box center [352, 161] width 48 height 20
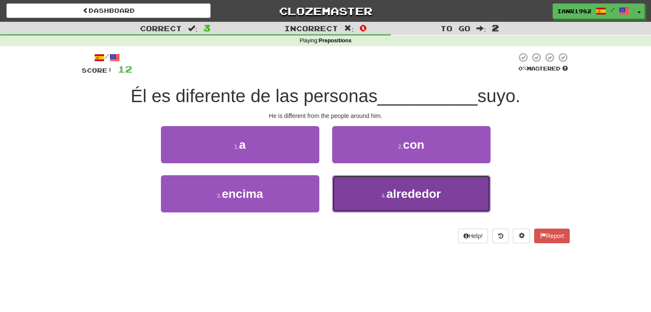
click at [432, 180] on button "4 . alrededor" at bounding box center [411, 193] width 158 height 37
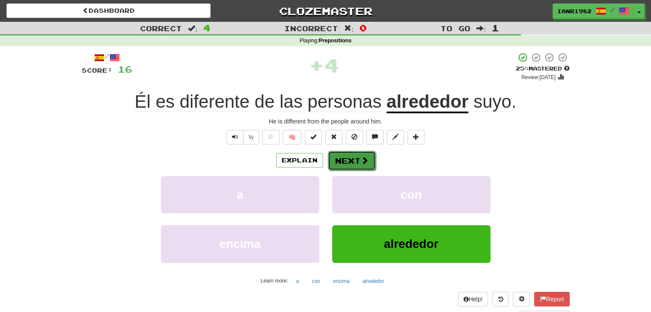
click at [354, 165] on button "Next" at bounding box center [352, 161] width 48 height 20
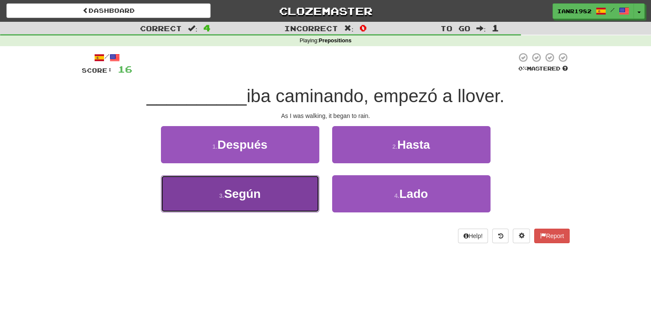
click at [257, 187] on span "Según" at bounding box center [242, 193] width 37 height 13
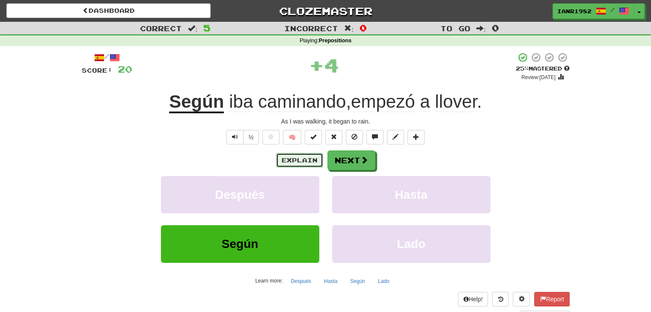
click at [300, 156] on button "Explain" at bounding box center [299, 160] width 47 height 15
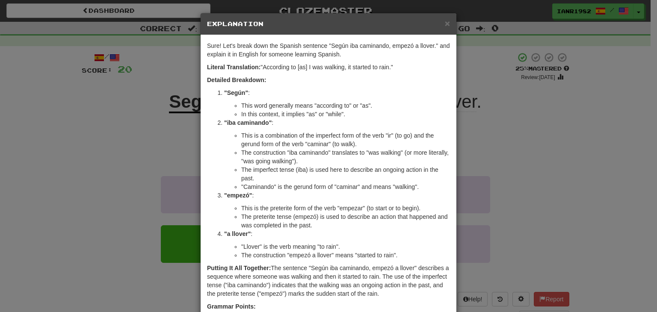
click at [505, 163] on div "× Explanation Sure! Let's break down the Spanish sentence "Según iba caminando,…" at bounding box center [328, 156] width 657 height 312
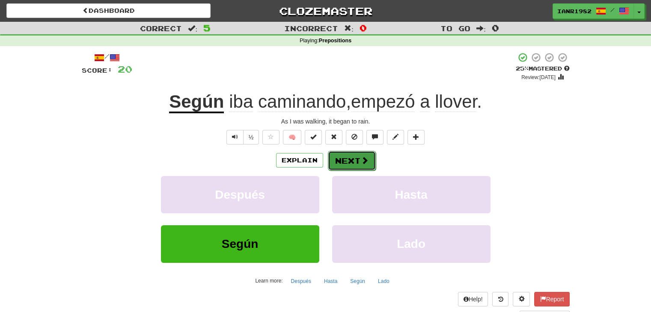
click at [362, 164] on span at bounding box center [365, 161] width 8 height 8
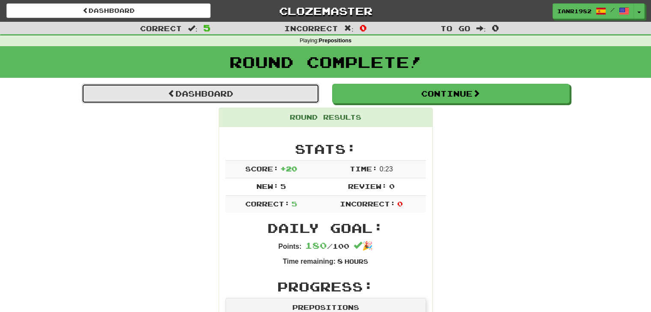
click at [294, 97] on link "Dashboard" at bounding box center [200, 94] width 237 height 20
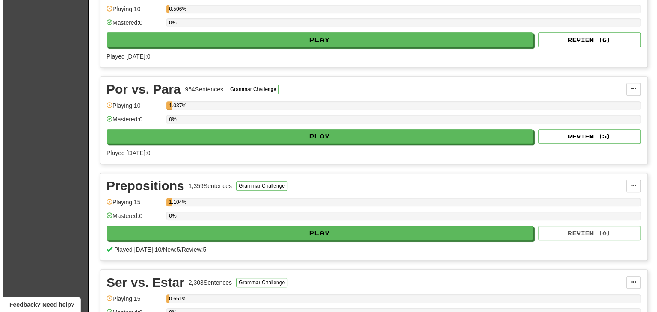
scroll to position [409, 0]
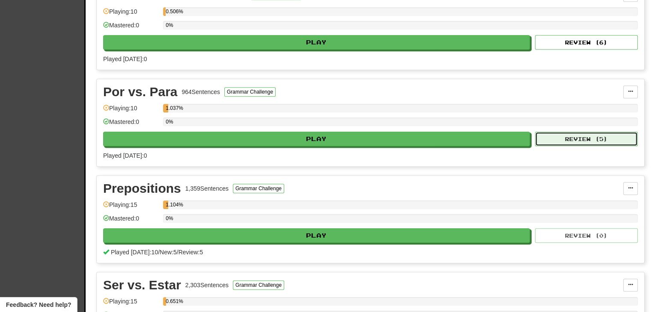
click at [611, 136] on button "Review ( 5 )" at bounding box center [586, 139] width 103 height 15
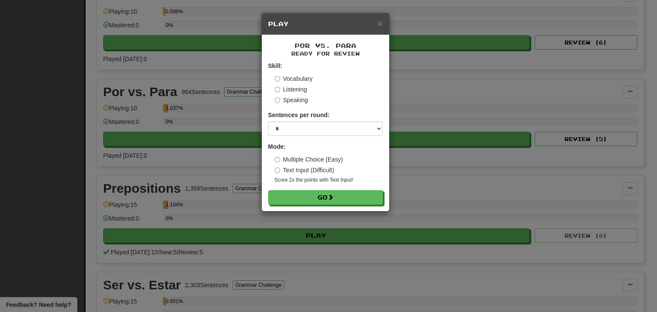
click at [301, 89] on label "Listening" at bounding box center [291, 89] width 33 height 9
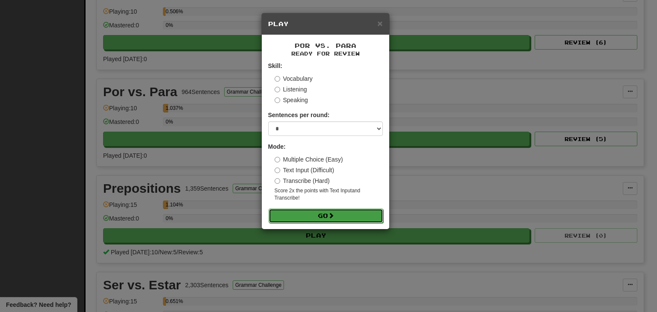
click at [366, 213] on button "Go" at bounding box center [326, 216] width 115 height 15
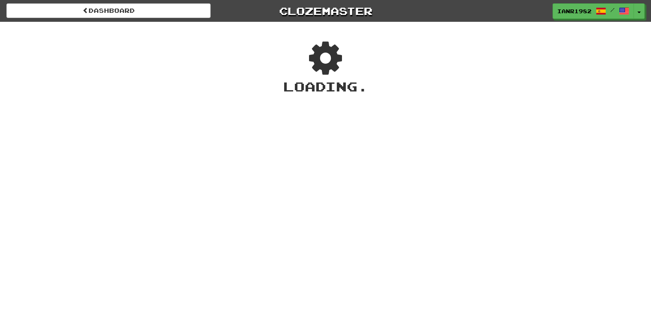
scroll to position [23, 0]
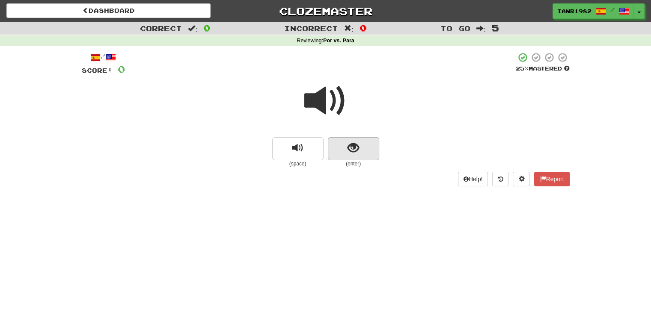
type textarea "*******"
click at [371, 149] on div "(space) (enter)" at bounding box center [326, 152] width 488 height 30
click at [371, 148] on button "show sentence" at bounding box center [353, 148] width 51 height 23
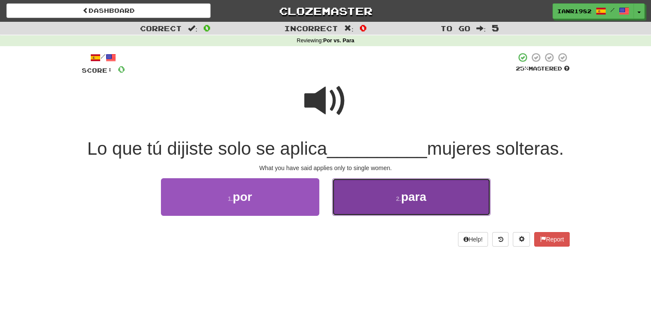
click at [403, 202] on span "para" at bounding box center [413, 196] width 25 height 13
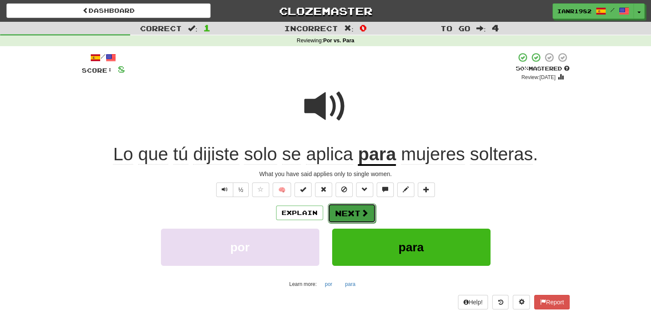
click at [359, 213] on button "Next" at bounding box center [352, 214] width 48 height 20
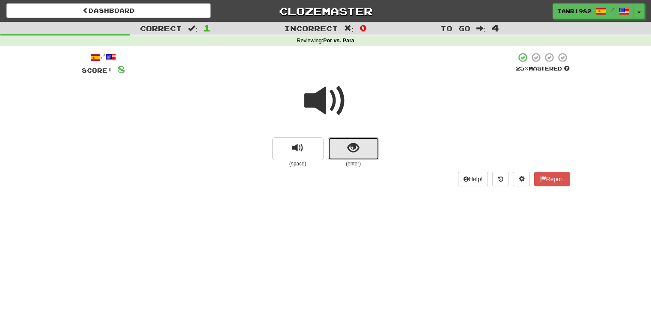
click at [368, 148] on button "show sentence" at bounding box center [353, 148] width 51 height 23
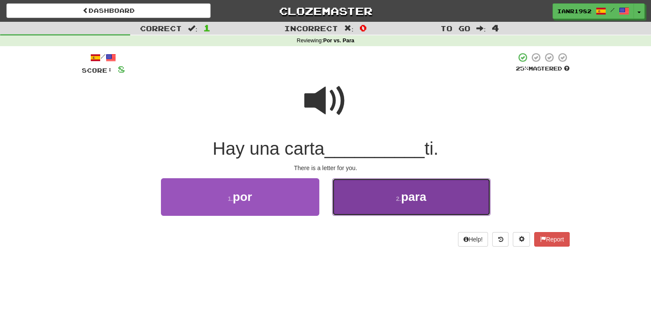
click at [383, 204] on button "2 . para" at bounding box center [411, 196] width 158 height 37
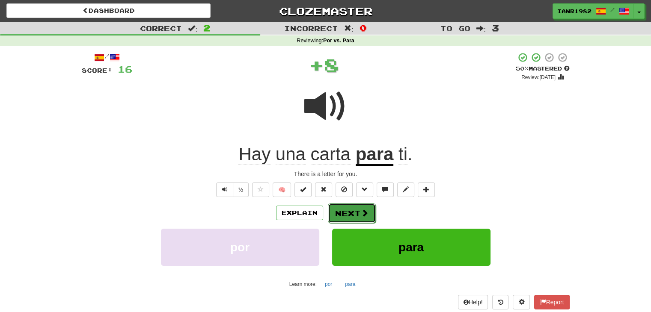
click at [358, 206] on button "Next" at bounding box center [352, 214] width 48 height 20
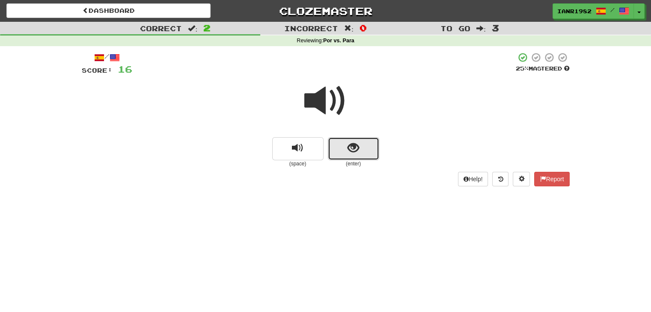
click at [369, 158] on button "show sentence" at bounding box center [353, 148] width 51 height 23
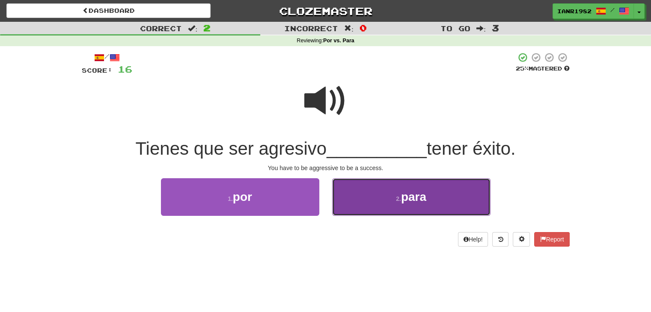
click at [417, 196] on span "para" at bounding box center [413, 196] width 25 height 13
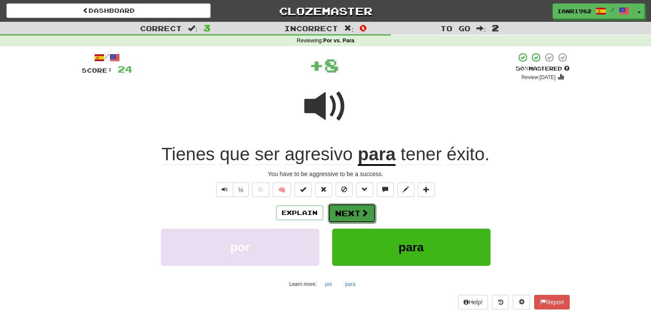
click at [361, 212] on span at bounding box center [365, 213] width 8 height 8
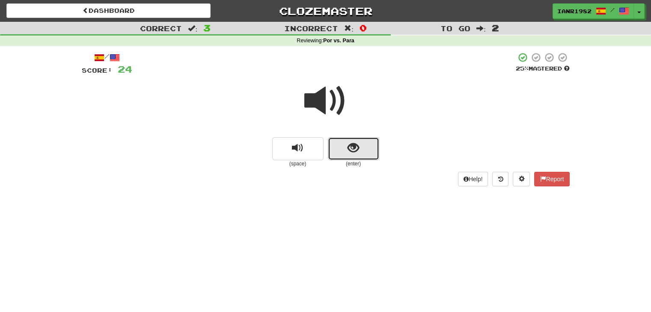
click at [371, 142] on button "show sentence" at bounding box center [353, 148] width 51 height 23
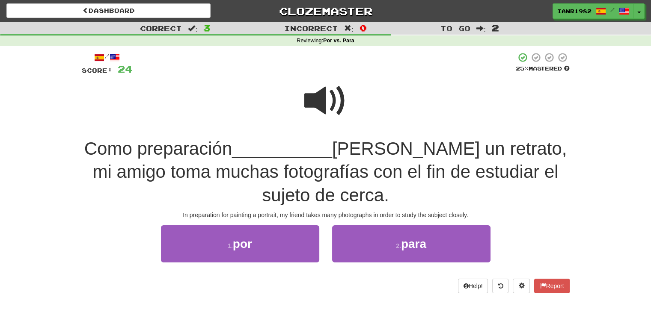
click at [326, 95] on span at bounding box center [325, 101] width 43 height 43
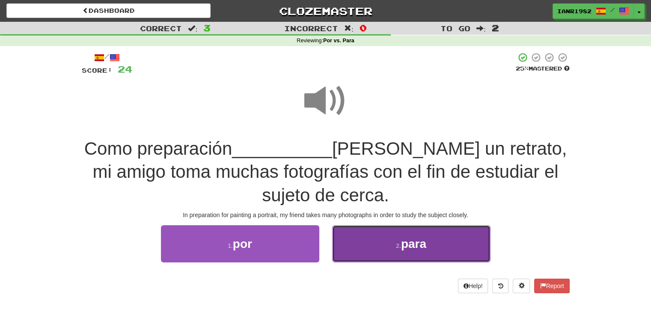
click at [434, 240] on button "2 . para" at bounding box center [411, 243] width 158 height 37
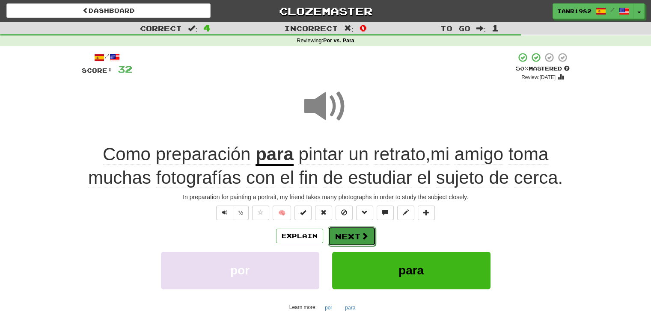
click at [359, 235] on button "Next" at bounding box center [352, 237] width 48 height 20
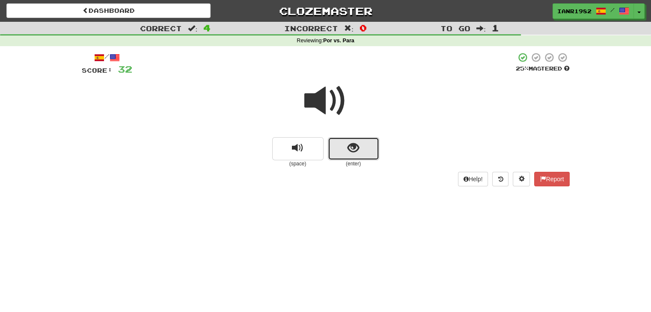
click at [352, 153] on span "show sentence" at bounding box center [353, 148] width 12 height 12
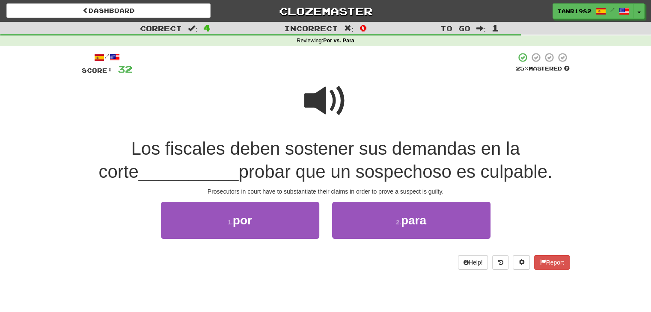
click at [328, 109] on span at bounding box center [325, 101] width 43 height 43
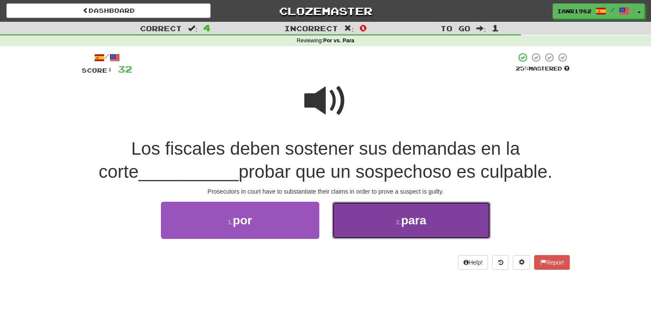
click at [439, 221] on button "2 . para" at bounding box center [411, 220] width 158 height 37
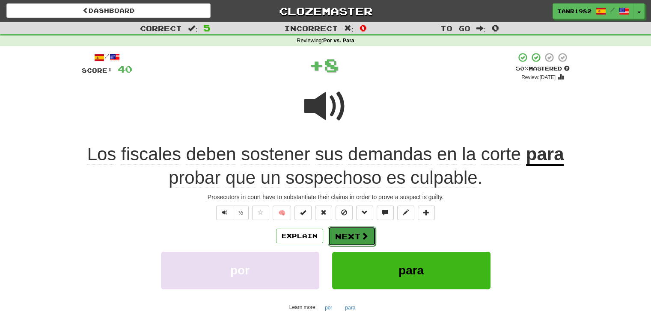
click at [360, 230] on button "Next" at bounding box center [352, 237] width 48 height 20
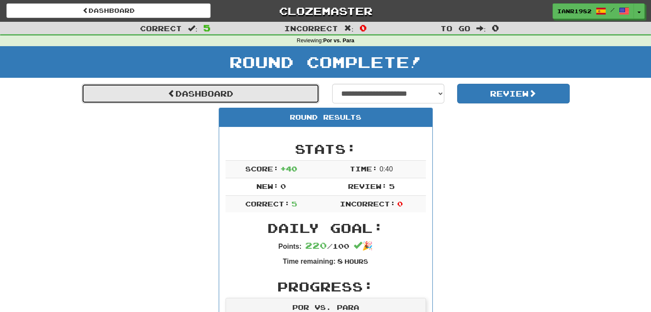
click at [296, 92] on link "Dashboard" at bounding box center [200, 94] width 237 height 20
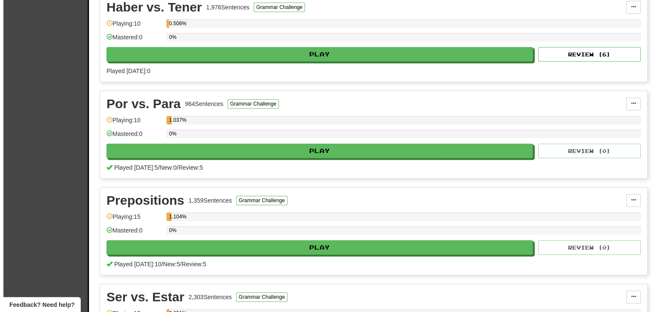
scroll to position [380, 0]
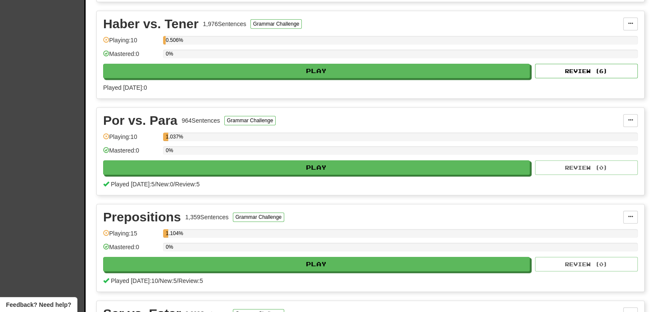
drag, startPoint x: 656, startPoint y: 43, endPoint x: 657, endPoint y: 137, distance: 94.6
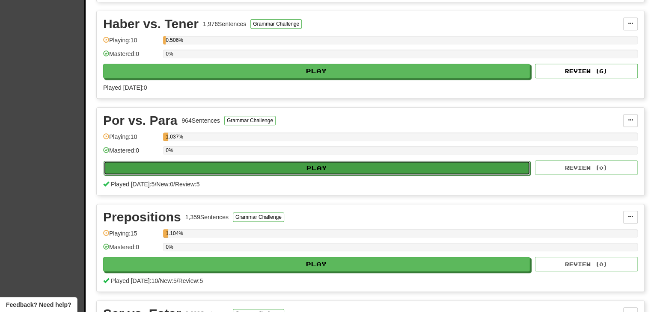
click at [410, 165] on button "Play" at bounding box center [317, 168] width 427 height 15
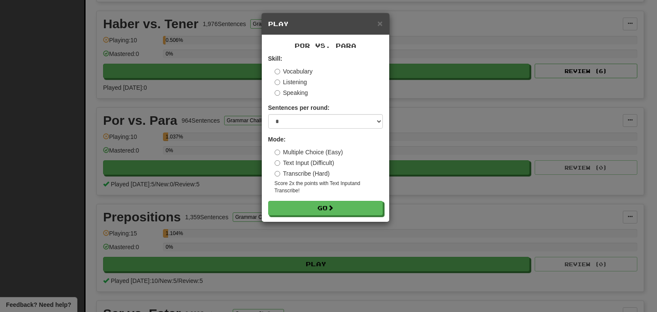
click at [310, 71] on label "Vocabulary" at bounding box center [294, 71] width 38 height 9
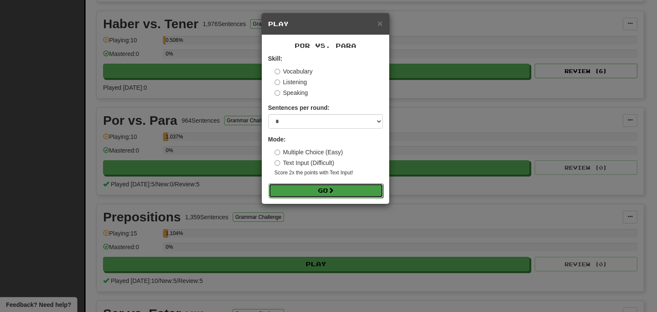
click at [354, 192] on button "Go" at bounding box center [326, 191] width 115 height 15
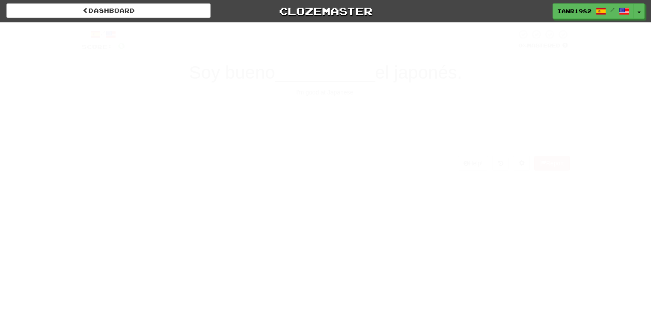
scroll to position [23, 0]
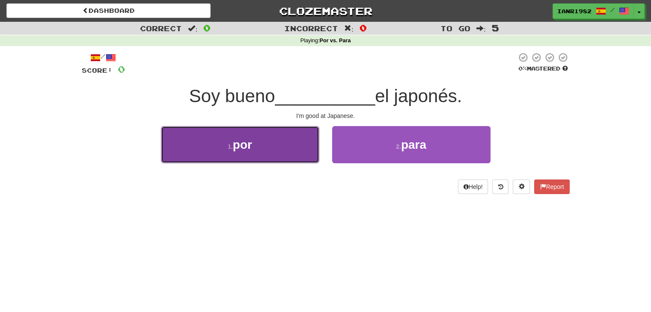
click at [250, 151] on button "1 . por" at bounding box center [240, 144] width 158 height 37
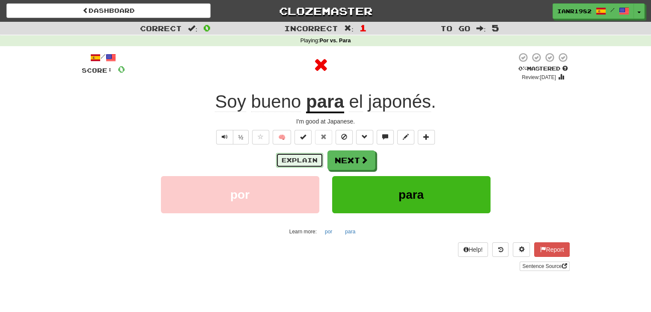
click at [302, 163] on button "Explain" at bounding box center [299, 160] width 47 height 15
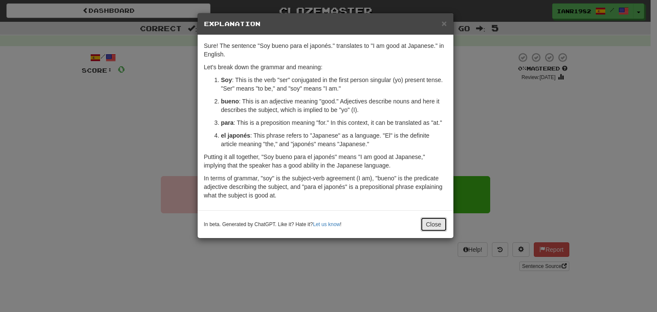
click at [437, 222] on button "Close" at bounding box center [434, 224] width 27 height 15
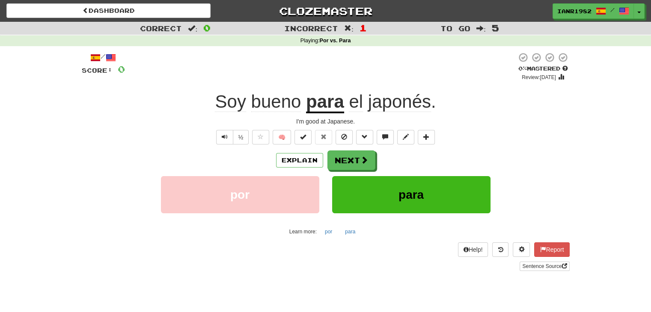
click at [374, 165] on div "Explain Next" at bounding box center [326, 161] width 488 height 20
click at [368, 166] on button "Next" at bounding box center [352, 161] width 48 height 20
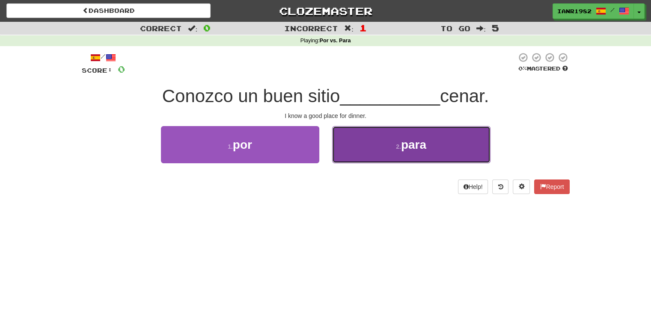
click at [389, 156] on button "2 . para" at bounding box center [411, 144] width 158 height 37
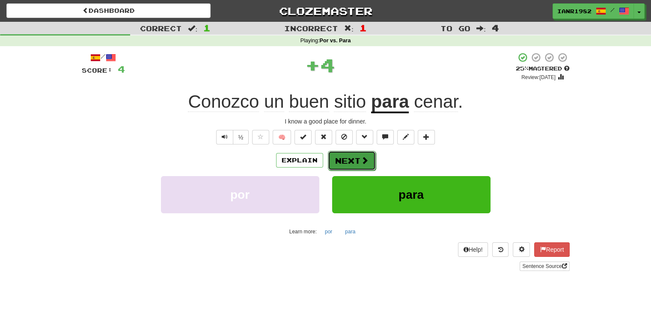
click at [361, 163] on span at bounding box center [365, 161] width 8 height 8
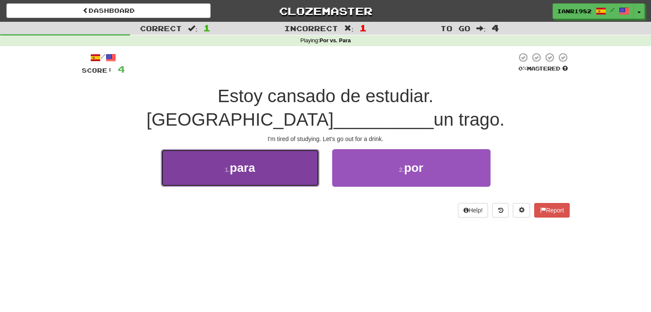
click at [267, 149] on button "1 . para" at bounding box center [240, 167] width 158 height 37
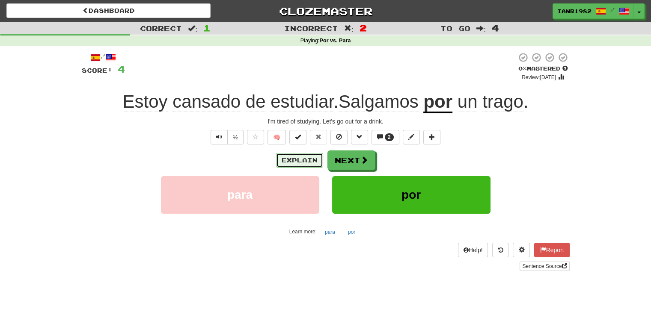
click at [305, 160] on button "Explain" at bounding box center [299, 160] width 47 height 15
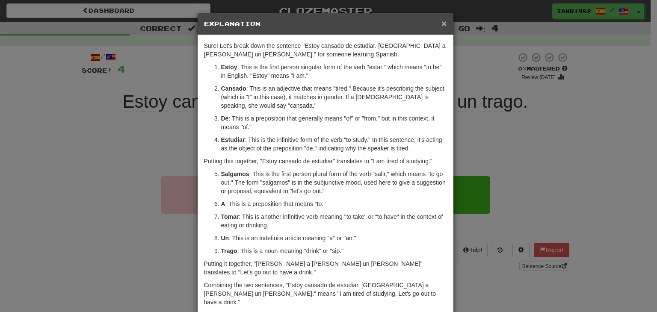
click at [443, 27] on span "×" at bounding box center [444, 23] width 5 height 10
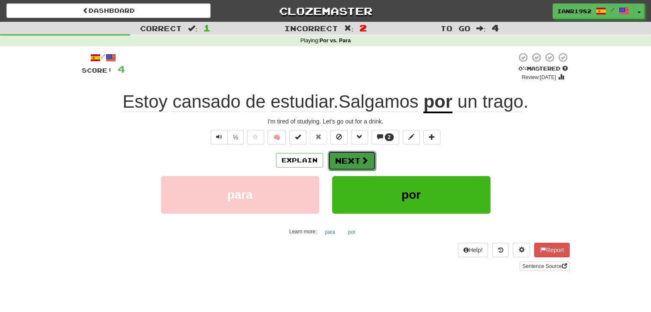
click at [372, 161] on button "Next" at bounding box center [352, 161] width 48 height 20
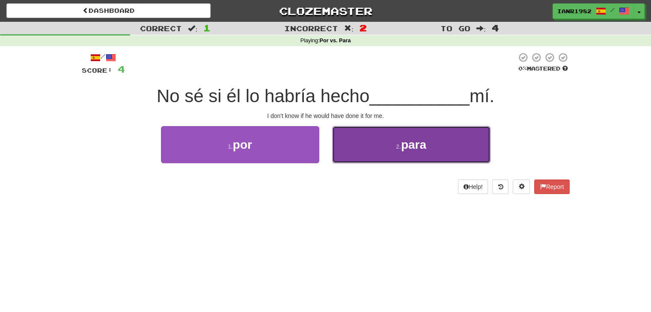
click at [400, 163] on button "2 . para" at bounding box center [411, 144] width 158 height 37
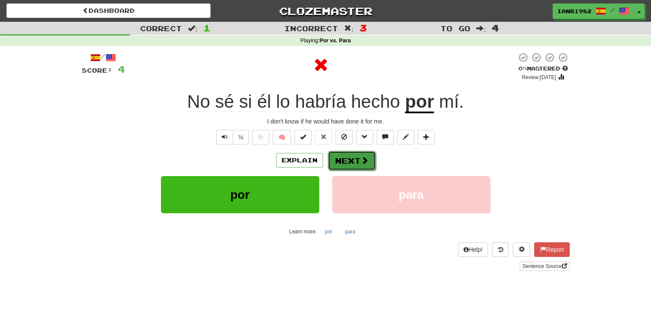
click at [353, 161] on button "Next" at bounding box center [352, 161] width 48 height 20
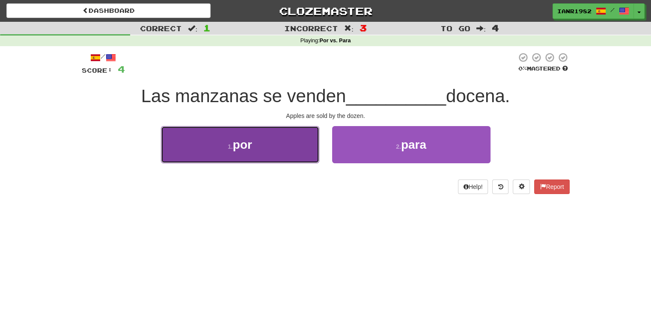
click at [287, 151] on button "1 . por" at bounding box center [240, 144] width 158 height 37
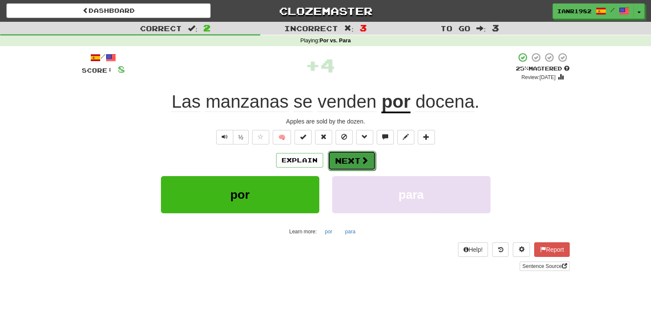
click at [356, 160] on button "Next" at bounding box center [352, 161] width 48 height 20
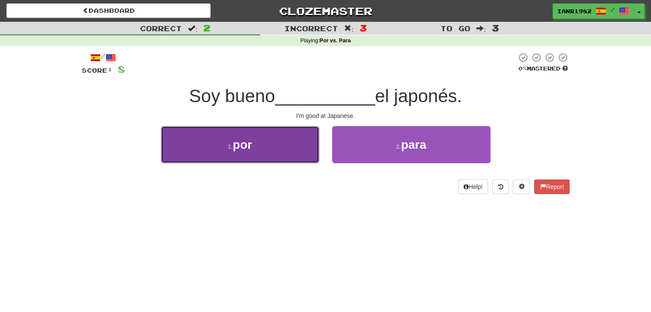
click at [311, 144] on button "1 . por" at bounding box center [240, 144] width 158 height 37
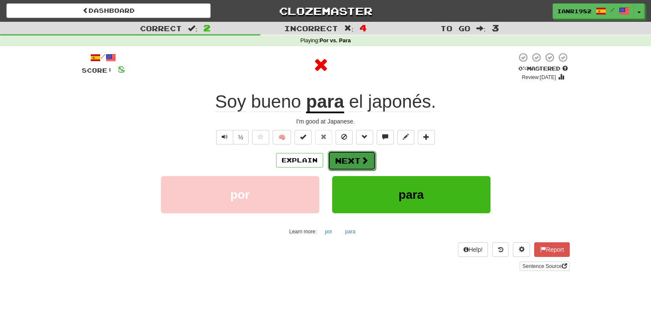
click at [353, 158] on button "Next" at bounding box center [352, 161] width 48 height 20
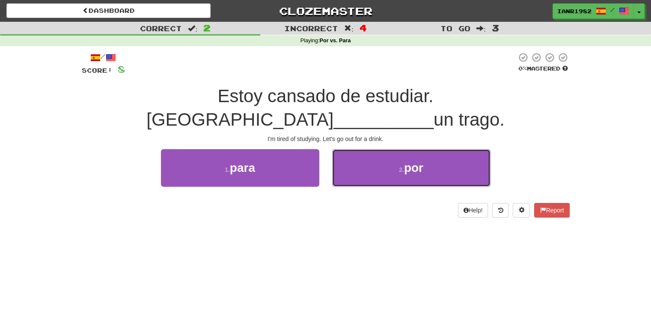
click at [381, 149] on button "2 . por" at bounding box center [411, 167] width 158 height 37
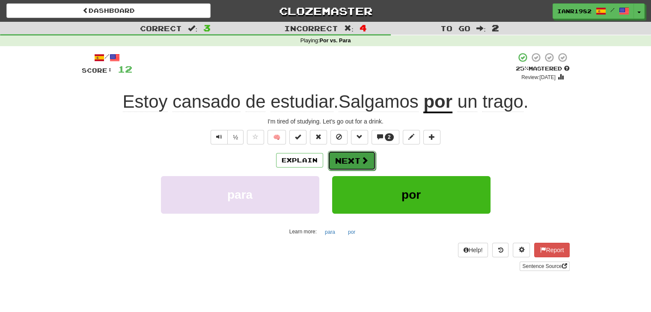
click at [361, 159] on span at bounding box center [365, 161] width 8 height 8
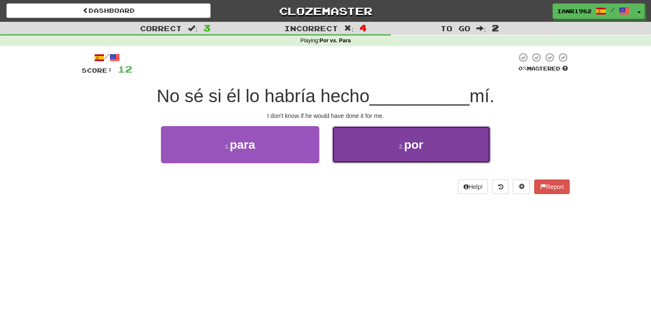
click at [380, 144] on button "2 . por" at bounding box center [411, 144] width 158 height 37
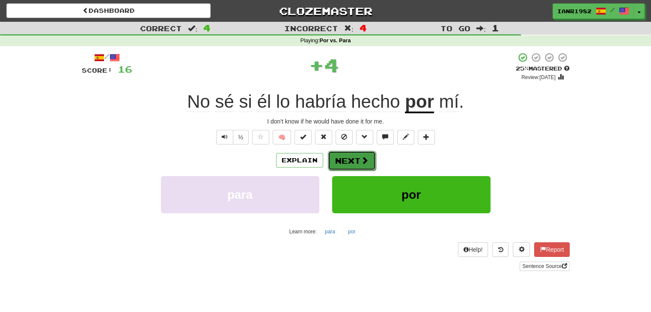
click at [368, 157] on button "Next" at bounding box center [352, 161] width 48 height 20
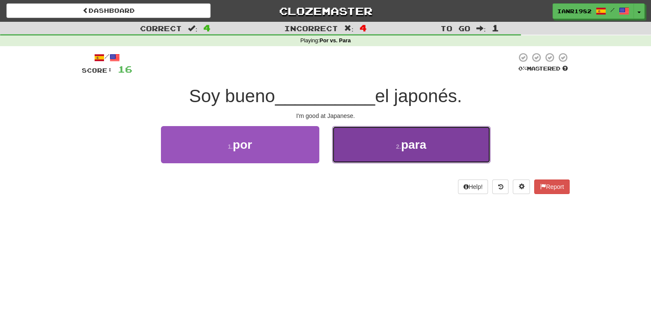
click at [366, 151] on button "2 . para" at bounding box center [411, 144] width 158 height 37
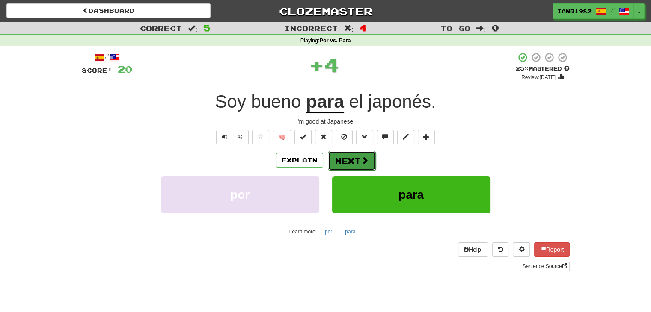
click at [364, 158] on span at bounding box center [365, 161] width 8 height 8
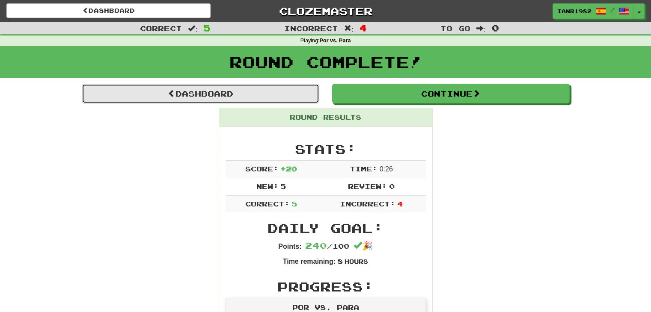
click at [311, 98] on link "Dashboard" at bounding box center [200, 94] width 237 height 20
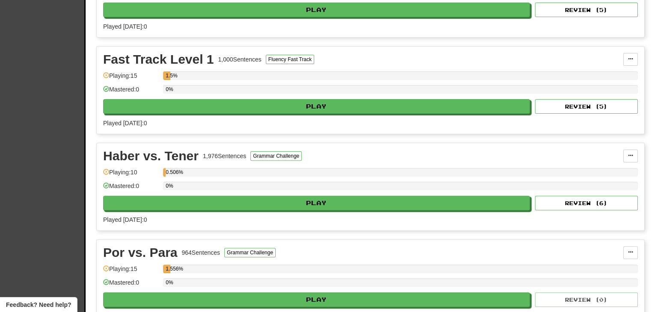
scroll to position [252, 0]
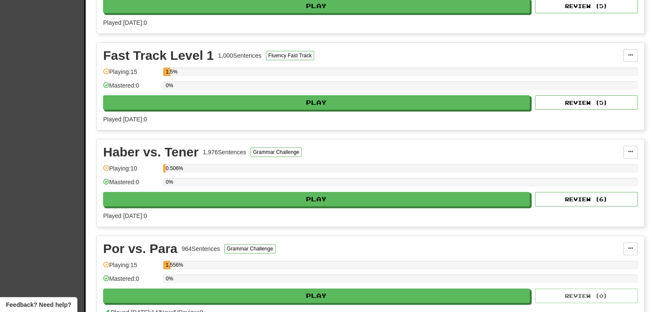
drag, startPoint x: 657, startPoint y: 81, endPoint x: 648, endPoint y: 144, distance: 63.5
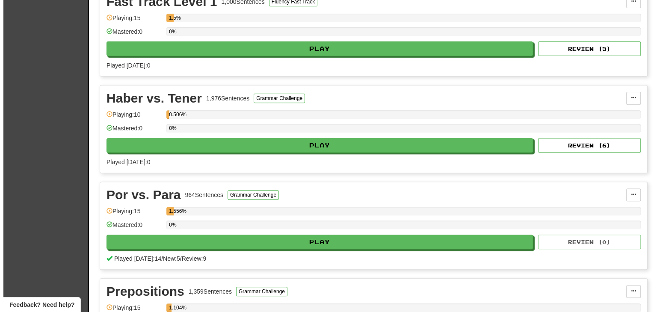
scroll to position [310, 0]
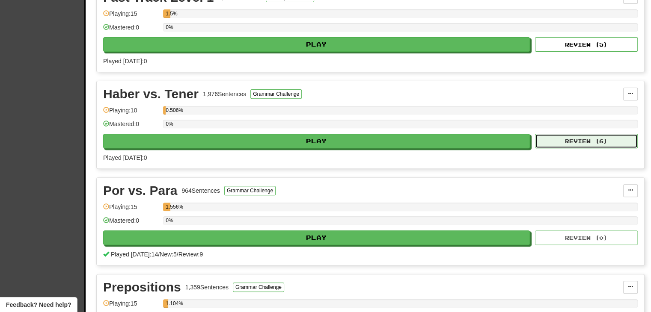
click at [597, 143] on button "Review ( 6 )" at bounding box center [586, 141] width 103 height 15
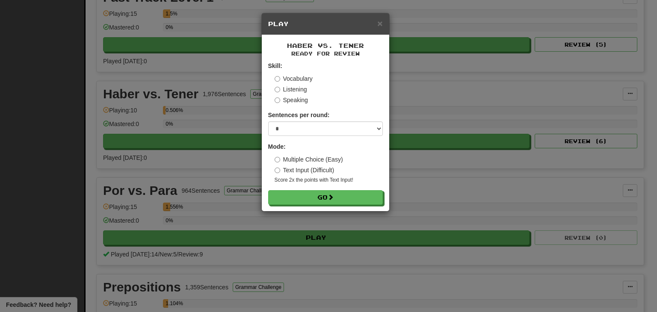
click at [295, 85] on div "Vocabulary Listening Speaking" at bounding box center [329, 89] width 108 height 30
click at [305, 95] on div "Vocabulary Listening Speaking" at bounding box center [329, 89] width 108 height 30
click at [303, 89] on label "Listening" at bounding box center [291, 89] width 33 height 9
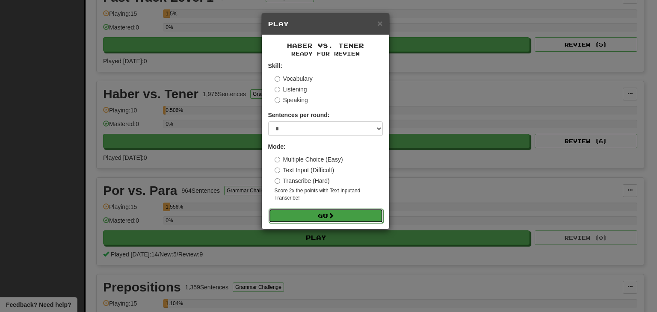
click at [370, 215] on button "Go" at bounding box center [326, 216] width 115 height 15
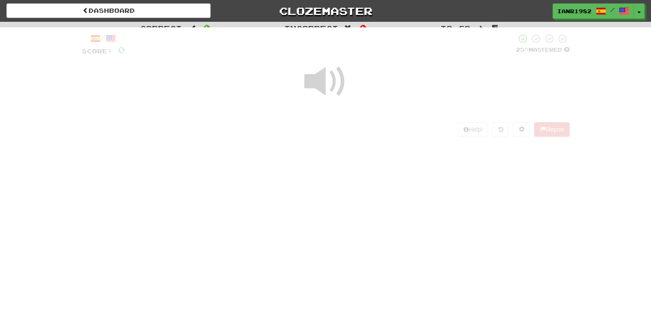
scroll to position [23, 0]
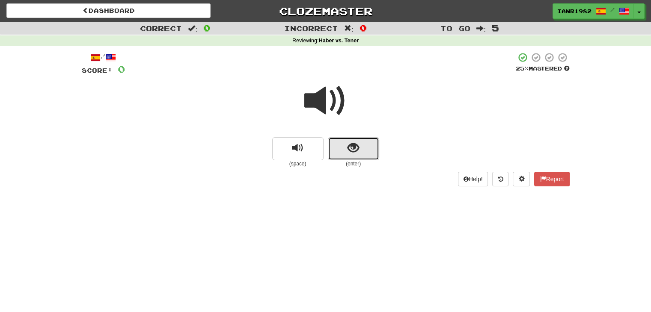
click at [368, 144] on button "show sentence" at bounding box center [353, 148] width 51 height 23
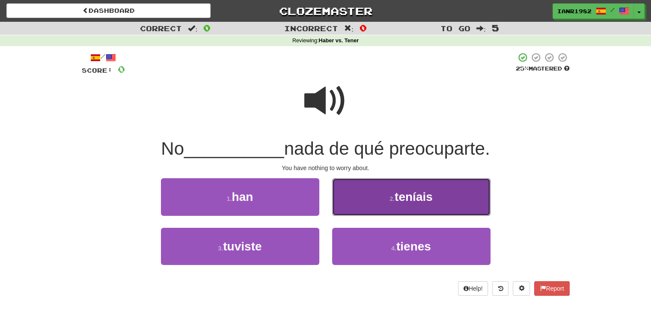
click at [418, 200] on span "teníais" at bounding box center [413, 196] width 38 height 13
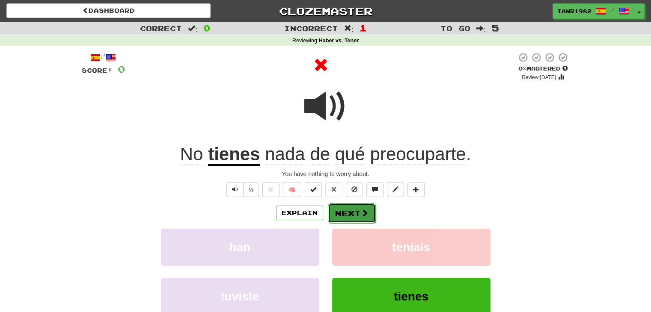
click at [354, 218] on button "Next" at bounding box center [352, 214] width 48 height 20
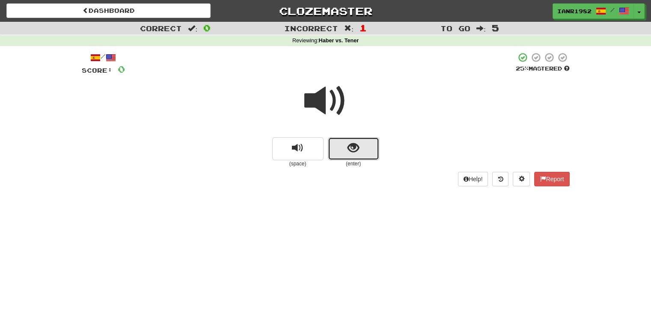
click at [358, 152] on span "show sentence" at bounding box center [353, 148] width 12 height 12
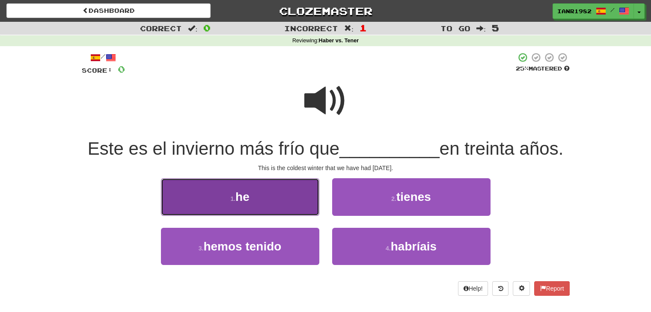
click at [305, 190] on button "1 . he" at bounding box center [240, 196] width 158 height 37
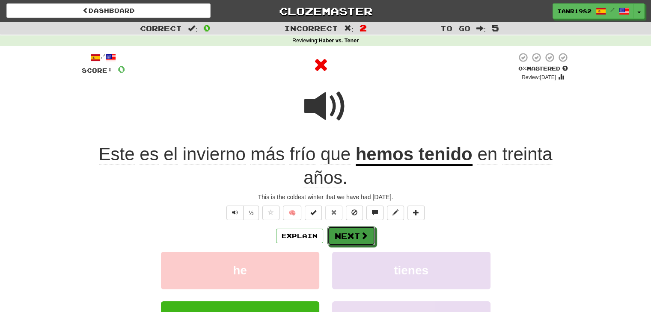
click at [369, 240] on button "Next" at bounding box center [351, 236] width 48 height 20
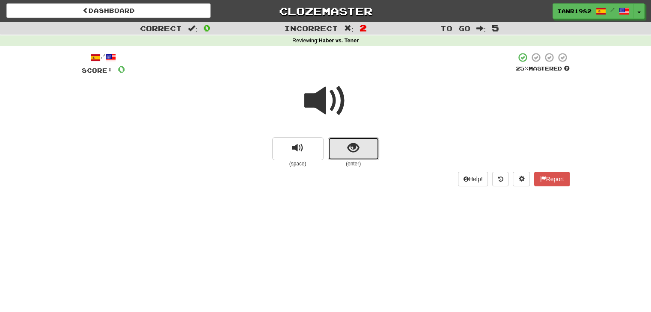
click at [365, 149] on button "show sentence" at bounding box center [353, 148] width 51 height 23
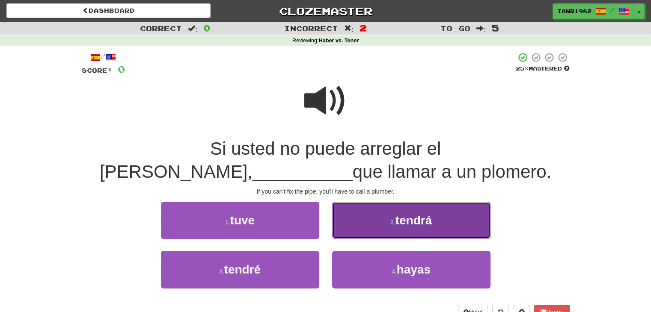
click at [425, 229] on button "2 . tendrá" at bounding box center [411, 220] width 158 height 37
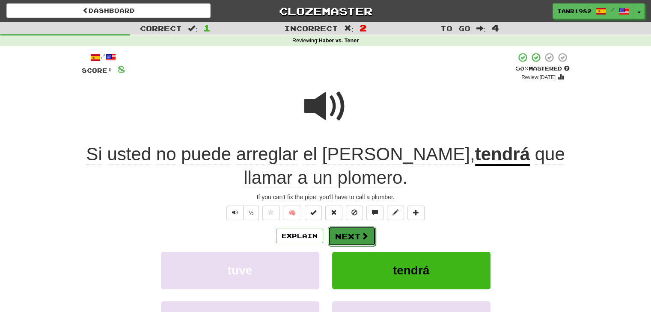
click at [363, 237] on span at bounding box center [365, 236] width 8 height 8
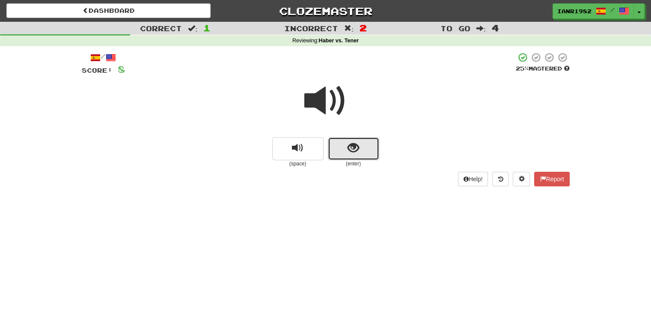
click at [363, 141] on button "show sentence" at bounding box center [353, 148] width 51 height 23
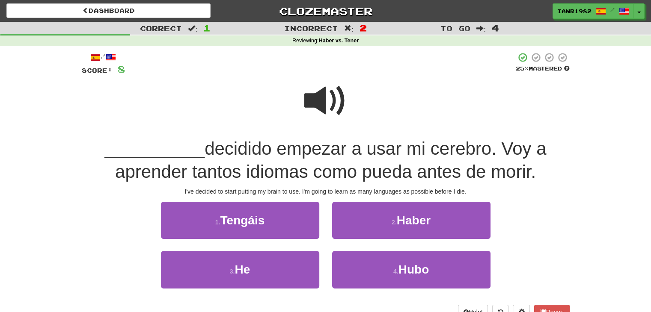
click at [338, 103] on span at bounding box center [325, 101] width 43 height 43
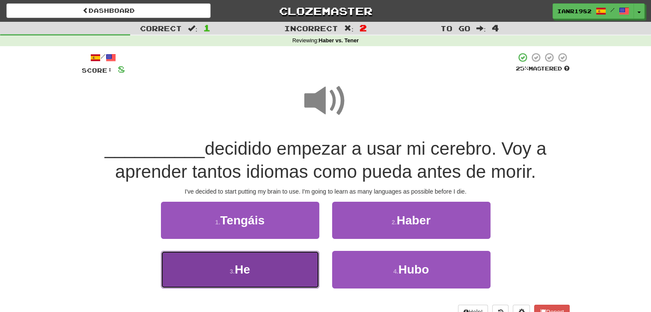
click at [276, 274] on button "3 . He" at bounding box center [240, 269] width 158 height 37
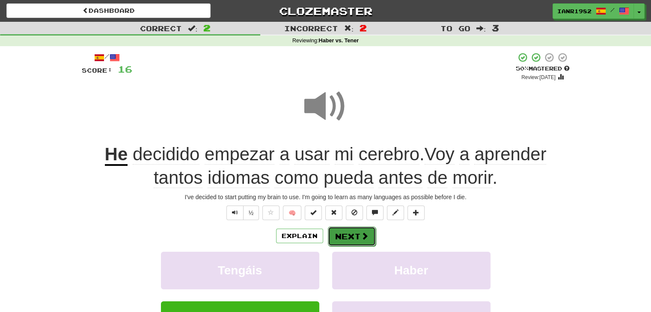
click at [368, 228] on button "Next" at bounding box center [352, 237] width 48 height 20
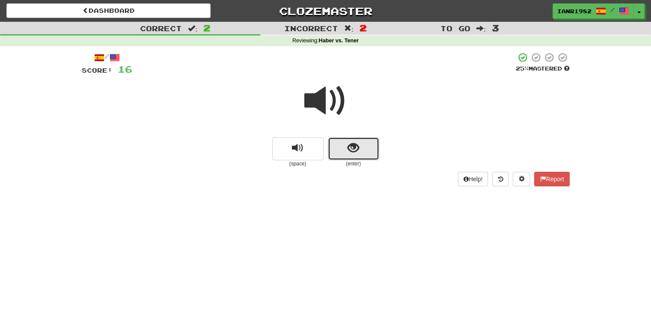
click at [335, 150] on button "show sentence" at bounding box center [353, 148] width 51 height 23
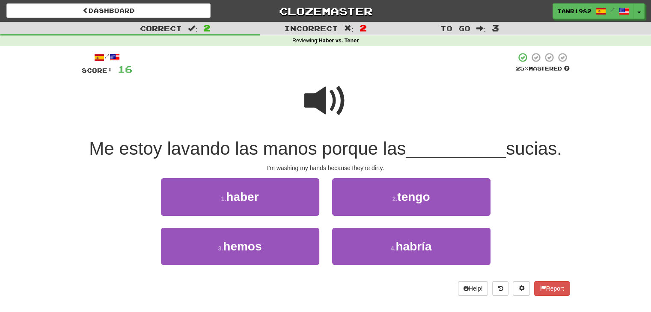
click at [337, 116] on span at bounding box center [325, 101] width 43 height 43
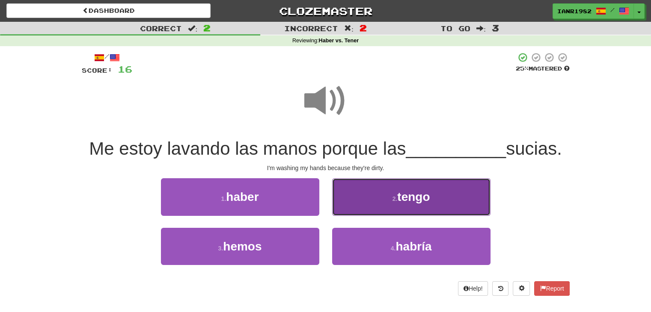
click at [450, 195] on button "2 . tengo" at bounding box center [411, 196] width 158 height 37
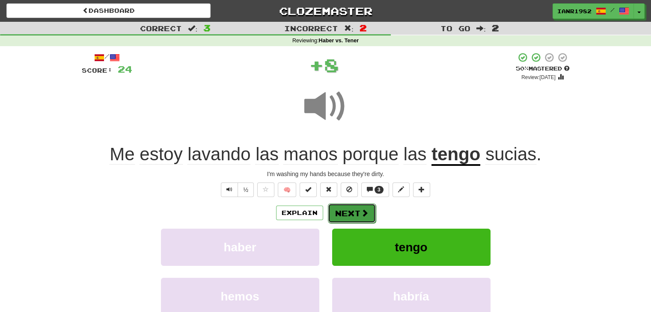
click at [356, 215] on button "Next" at bounding box center [352, 214] width 48 height 20
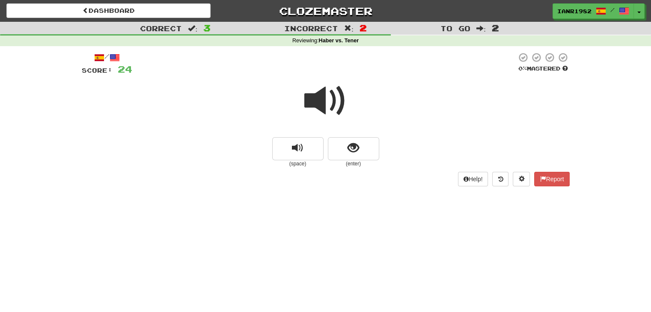
click at [380, 150] on div "(space) (enter)" at bounding box center [326, 152] width 488 height 30
click at [369, 150] on button "show sentence" at bounding box center [353, 148] width 51 height 23
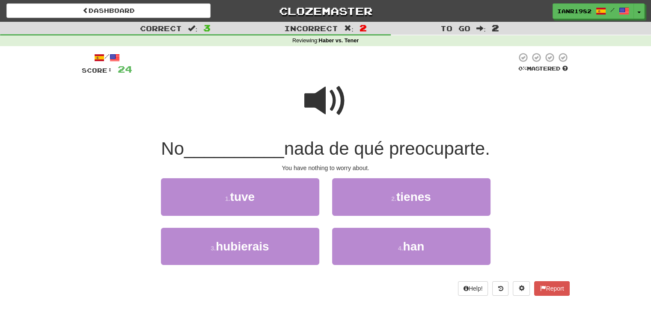
click at [332, 108] on span at bounding box center [325, 101] width 43 height 43
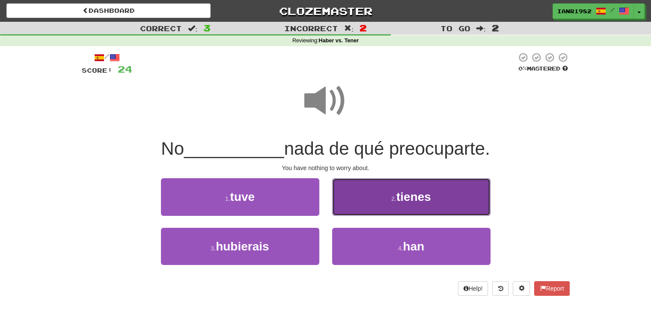
click at [400, 191] on span "tienes" at bounding box center [413, 196] width 35 height 13
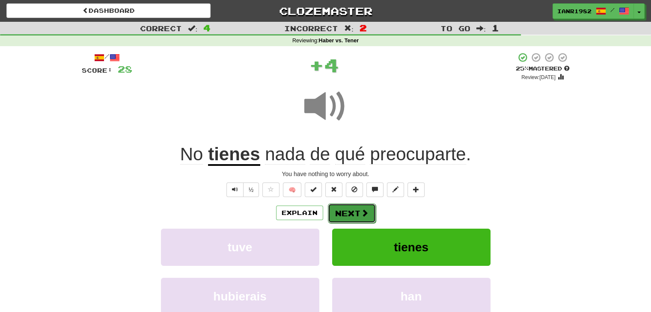
click at [355, 208] on button "Next" at bounding box center [352, 214] width 48 height 20
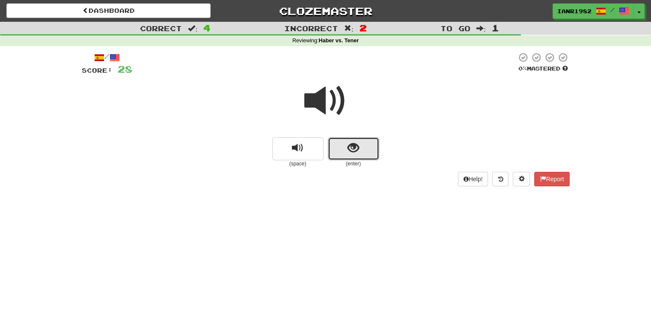
click at [356, 150] on span "show sentence" at bounding box center [353, 148] width 12 height 12
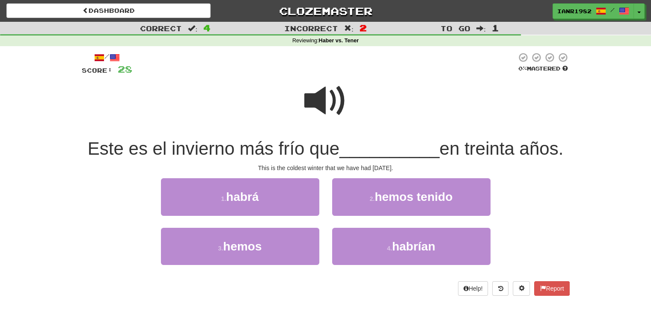
click at [340, 105] on span at bounding box center [325, 101] width 43 height 43
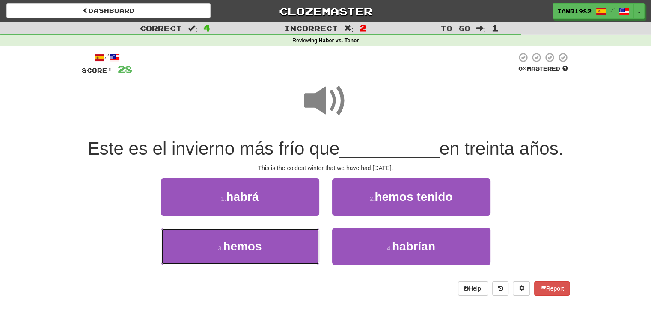
click at [288, 249] on button "3 . hemos" at bounding box center [240, 246] width 158 height 37
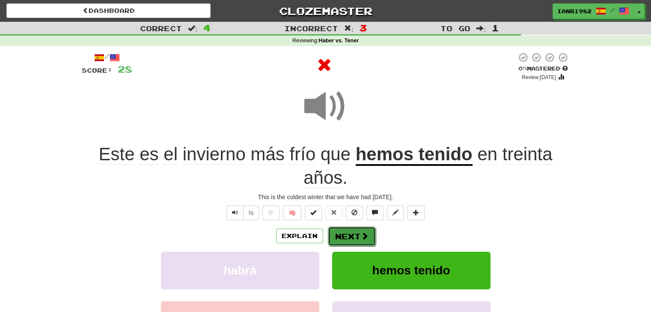
click at [365, 242] on button "Next" at bounding box center [352, 237] width 48 height 20
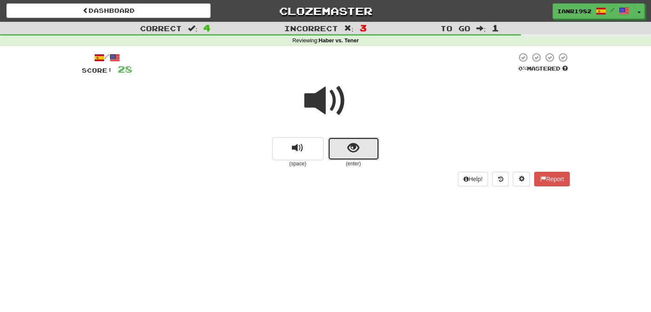
click at [359, 154] on button "show sentence" at bounding box center [353, 148] width 51 height 23
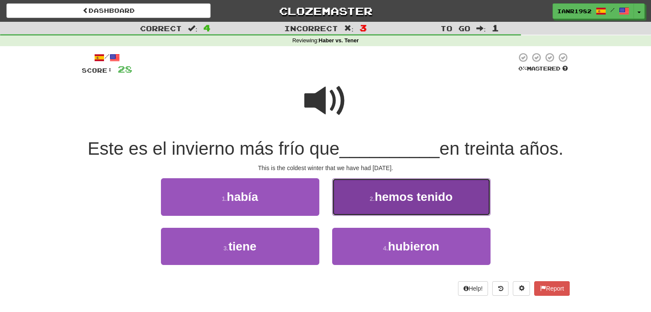
click at [406, 214] on button "2 . hemos tenido" at bounding box center [411, 196] width 158 height 37
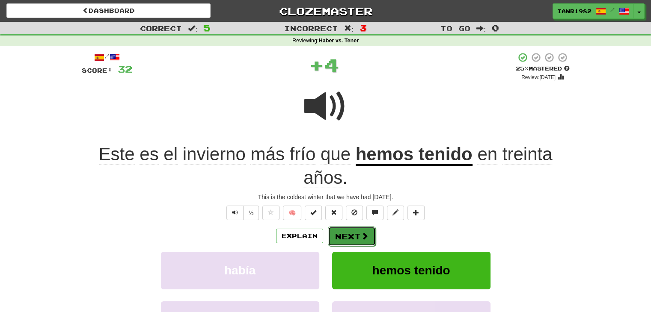
click at [348, 237] on button "Next" at bounding box center [352, 237] width 48 height 20
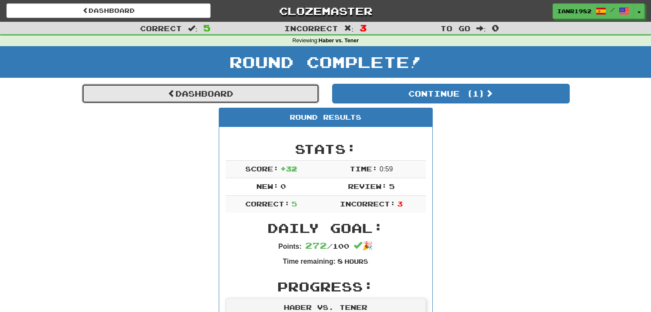
click at [303, 93] on link "Dashboard" at bounding box center [200, 94] width 237 height 20
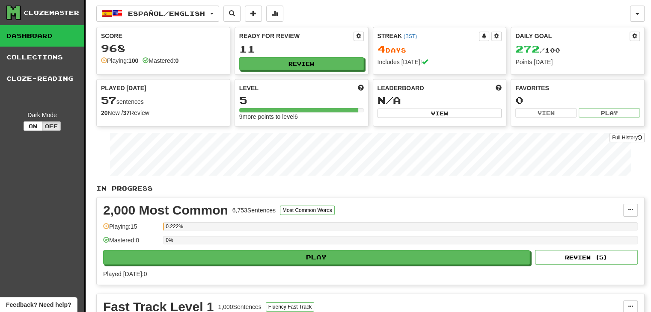
scroll to position [23, 0]
